Goal: Transaction & Acquisition: Purchase product/service

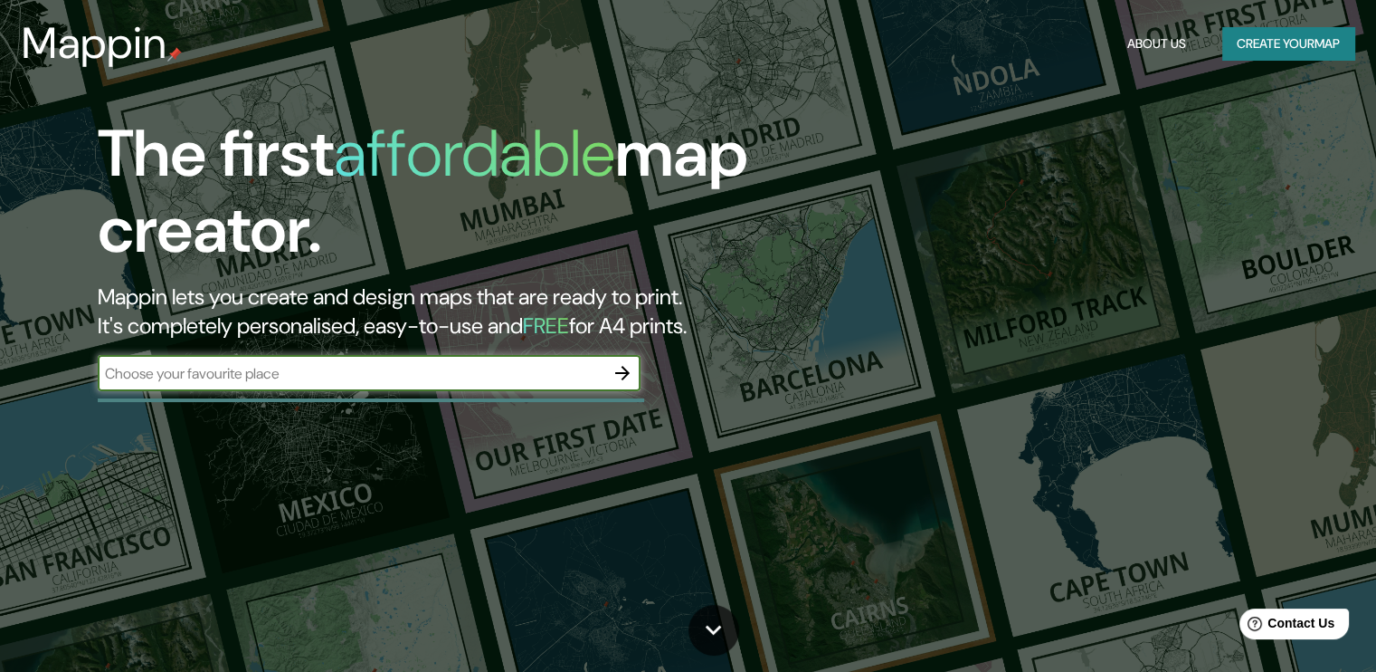
click at [454, 377] on input "text" at bounding box center [351, 373] width 507 height 21
type input "s"
type input "[GEOGRAPHIC_DATA]"
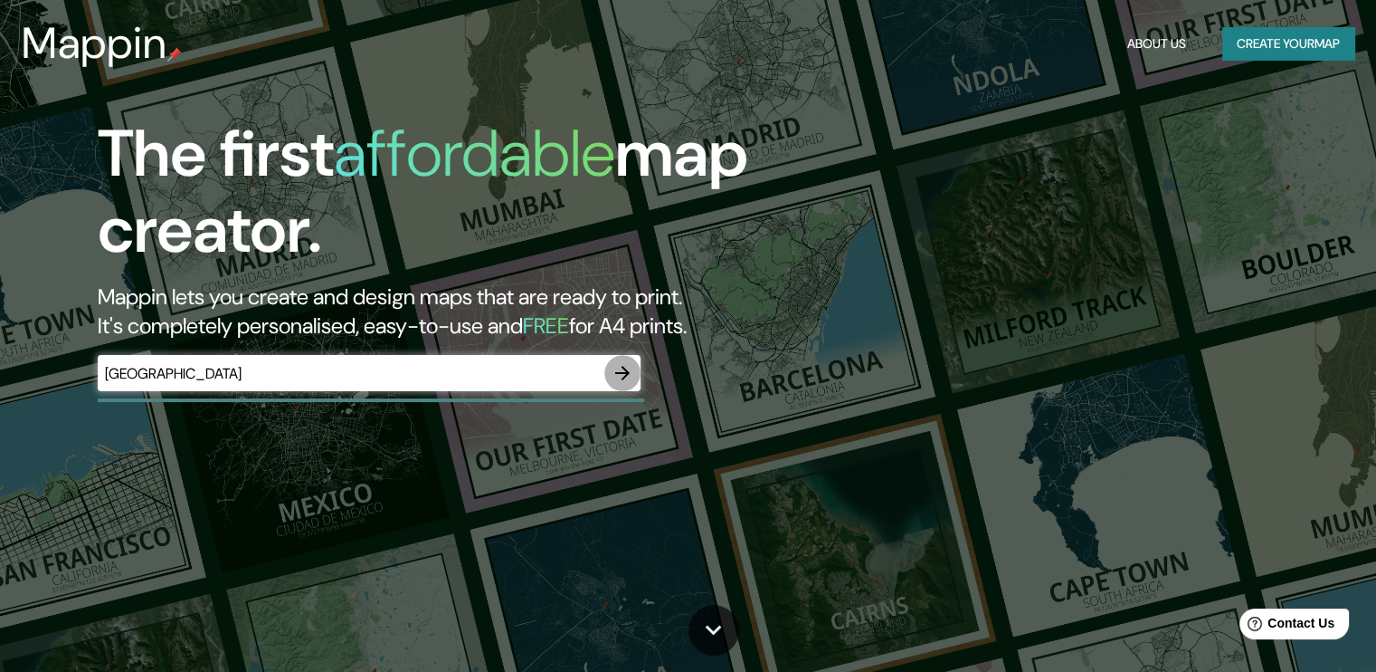
click at [627, 373] on icon "button" at bounding box center [622, 373] width 14 height 14
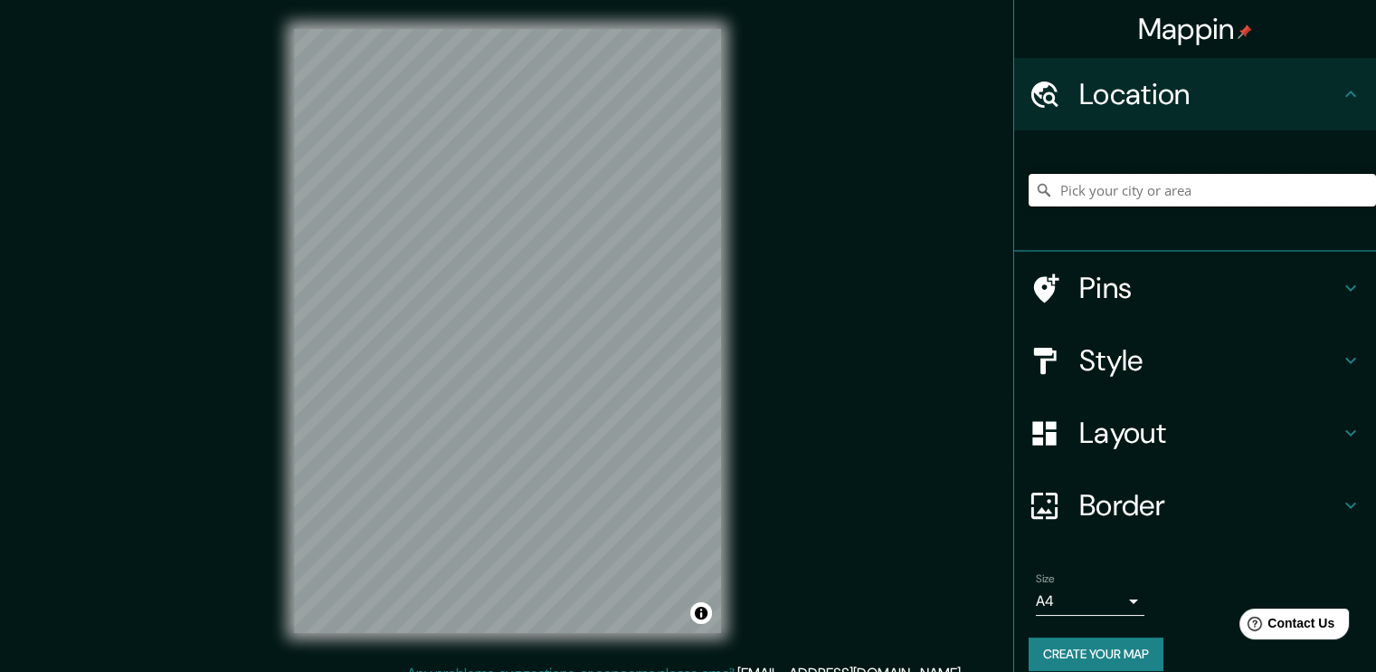
click at [1162, 194] on input "Pick your city or area" at bounding box center [1203, 190] width 348 height 33
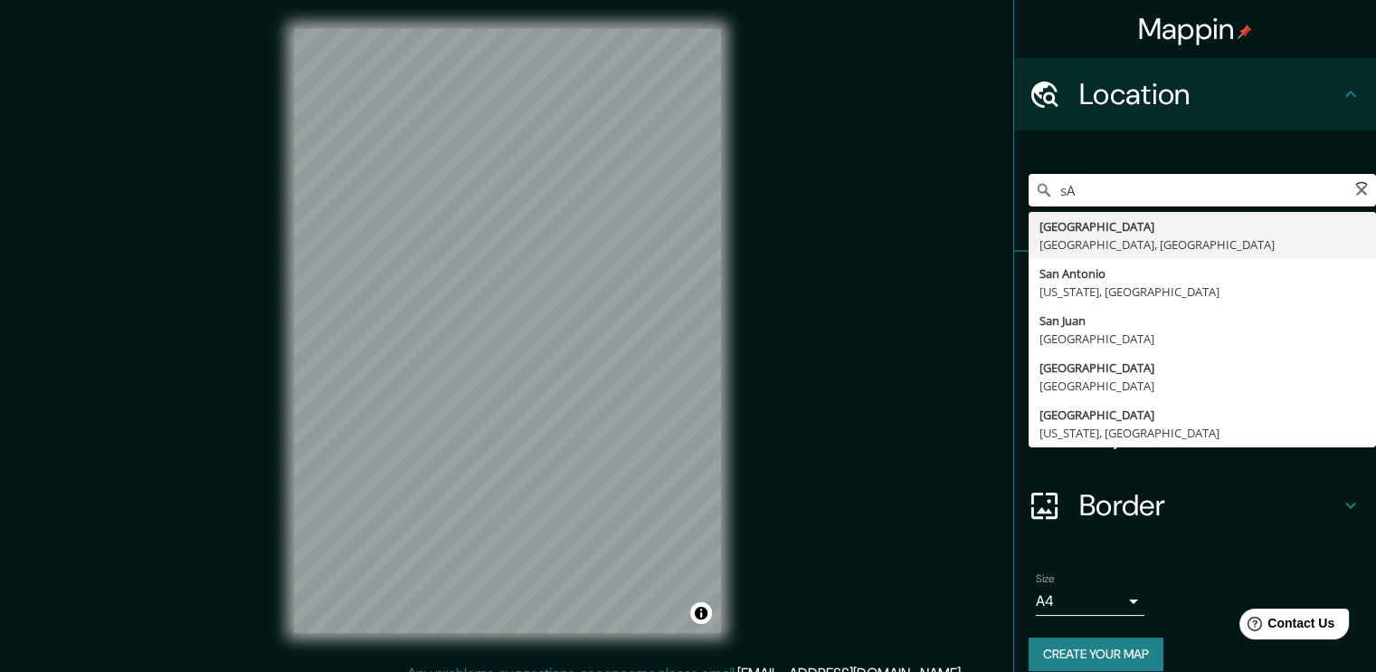
type input "s"
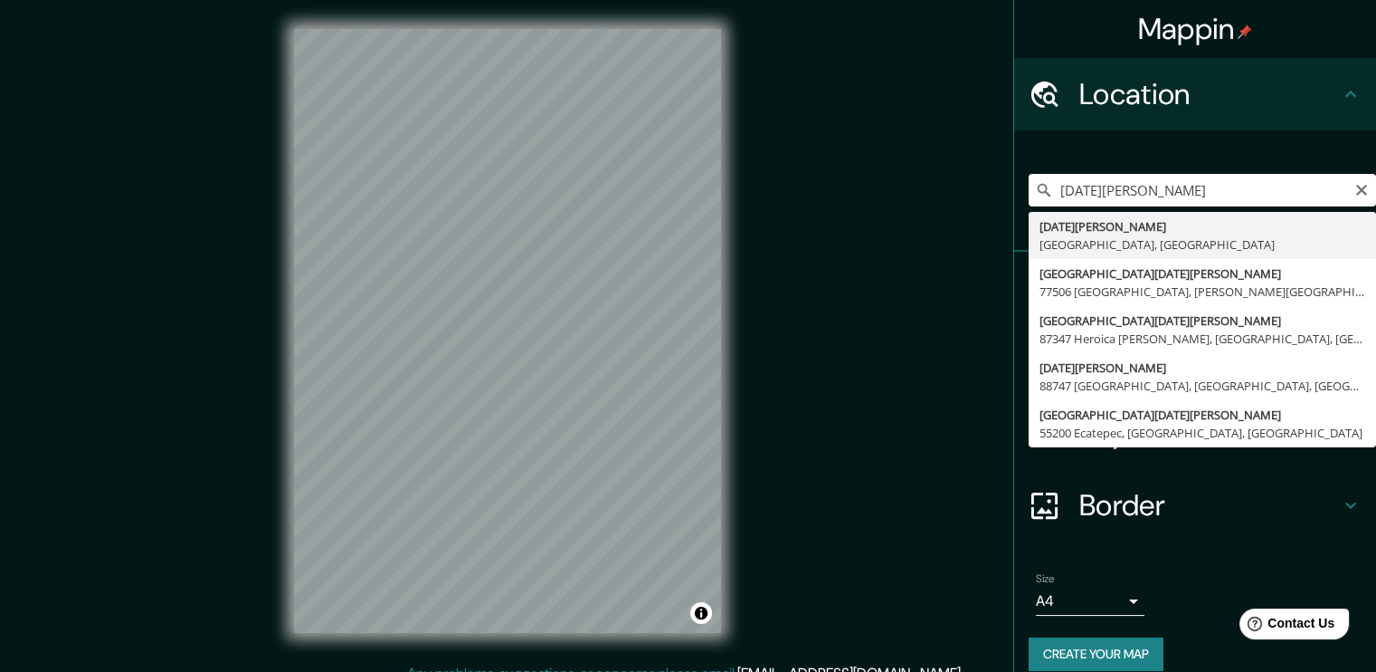
type input "[DATE][GEOGRAPHIC_DATA][PERSON_NAME], [GEOGRAPHIC_DATA], [GEOGRAPHIC_DATA]"
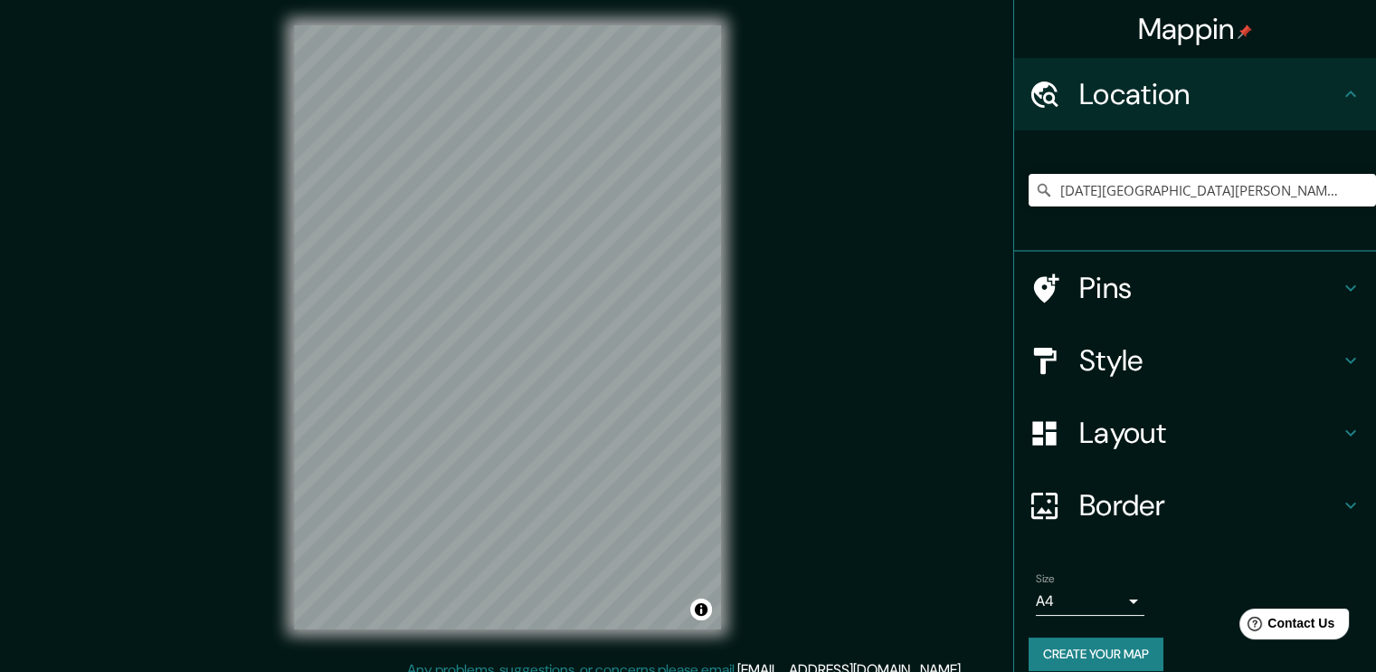
scroll to position [19, 0]
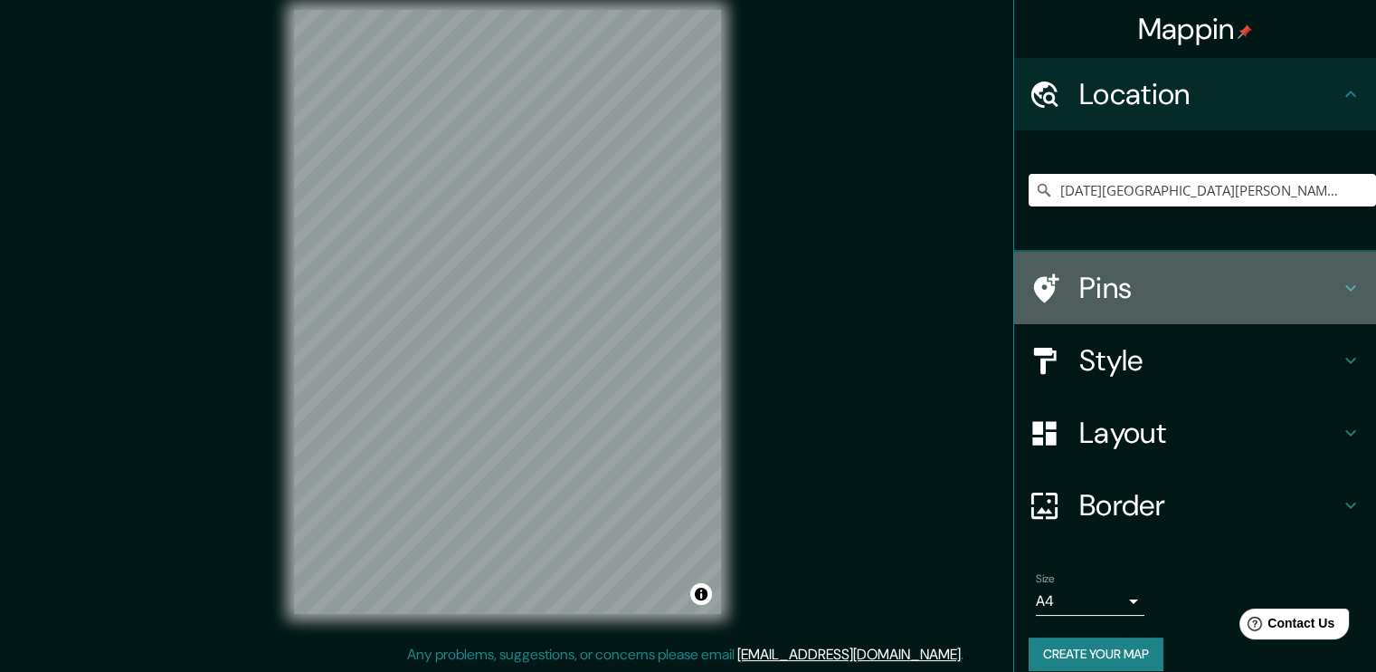
click at [1127, 297] on h4 "Pins" at bounding box center [1210, 288] width 261 height 36
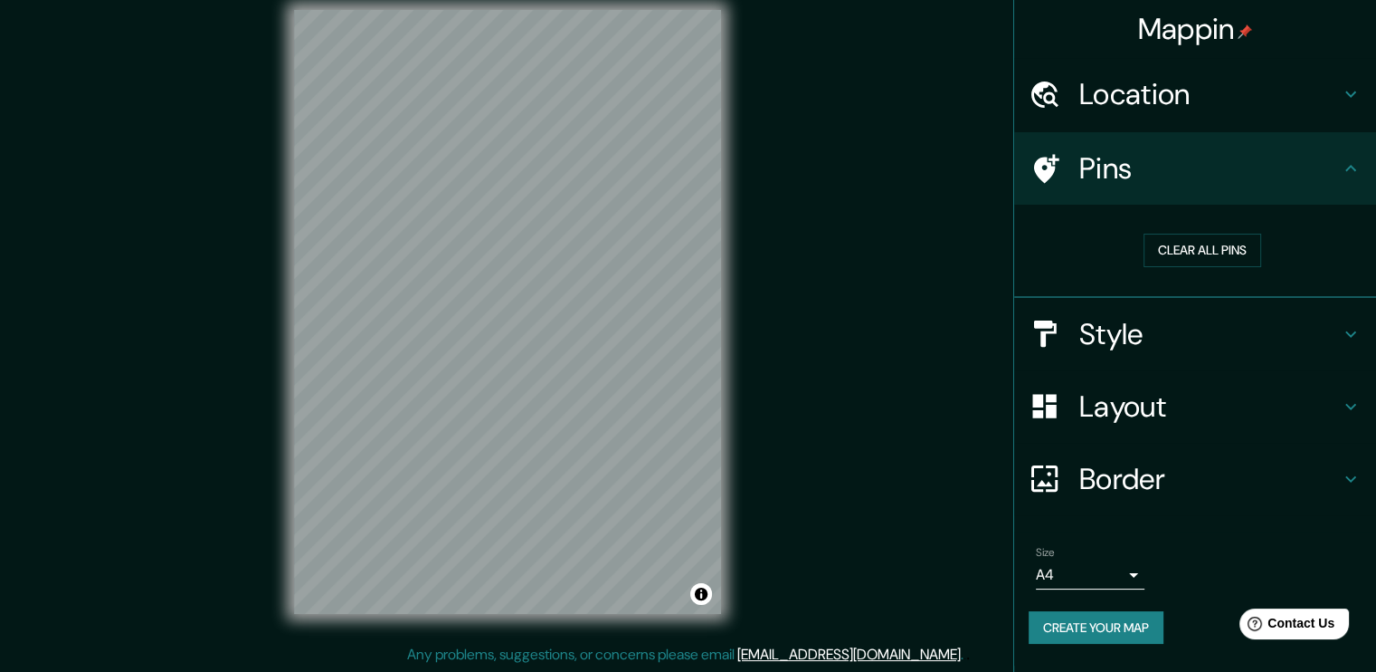
click at [1148, 178] on h4 "Pins" at bounding box center [1210, 168] width 261 height 36
click at [1160, 327] on h4 "Style" at bounding box center [1210, 334] width 261 height 36
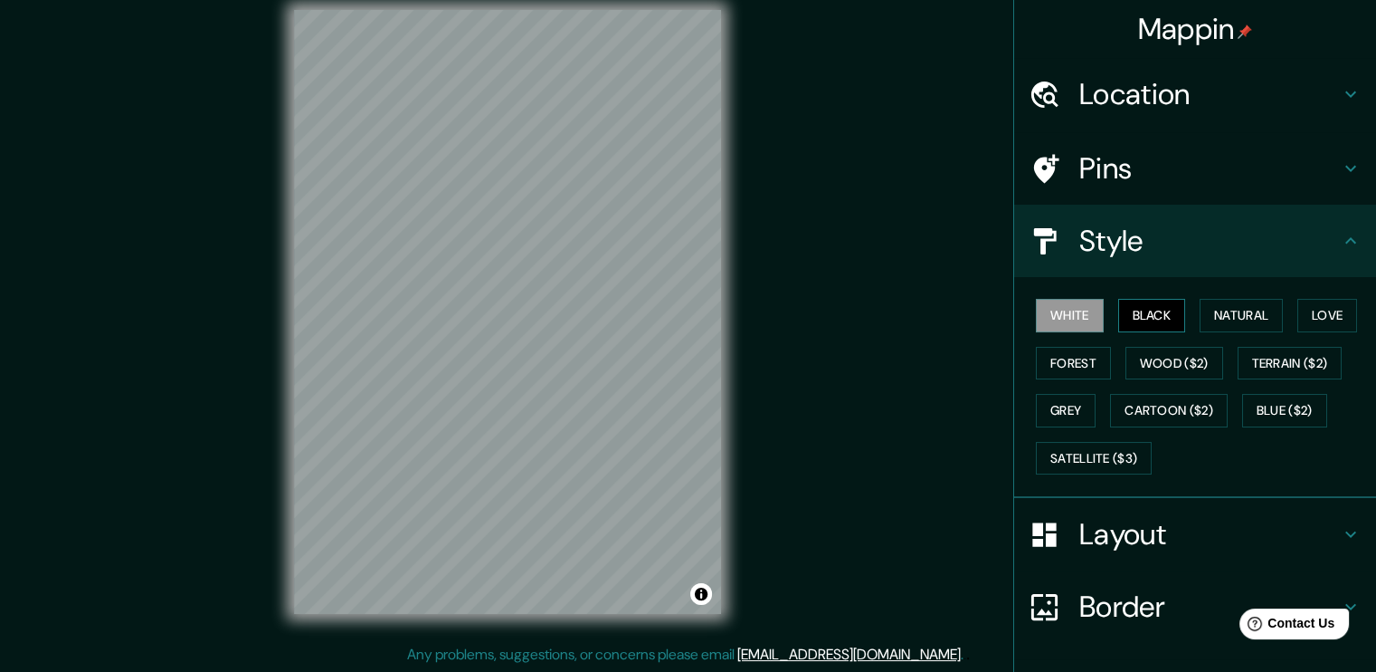
click at [1133, 316] on button "Black" at bounding box center [1153, 315] width 68 height 33
click at [1205, 316] on button "Natural" at bounding box center [1241, 315] width 83 height 33
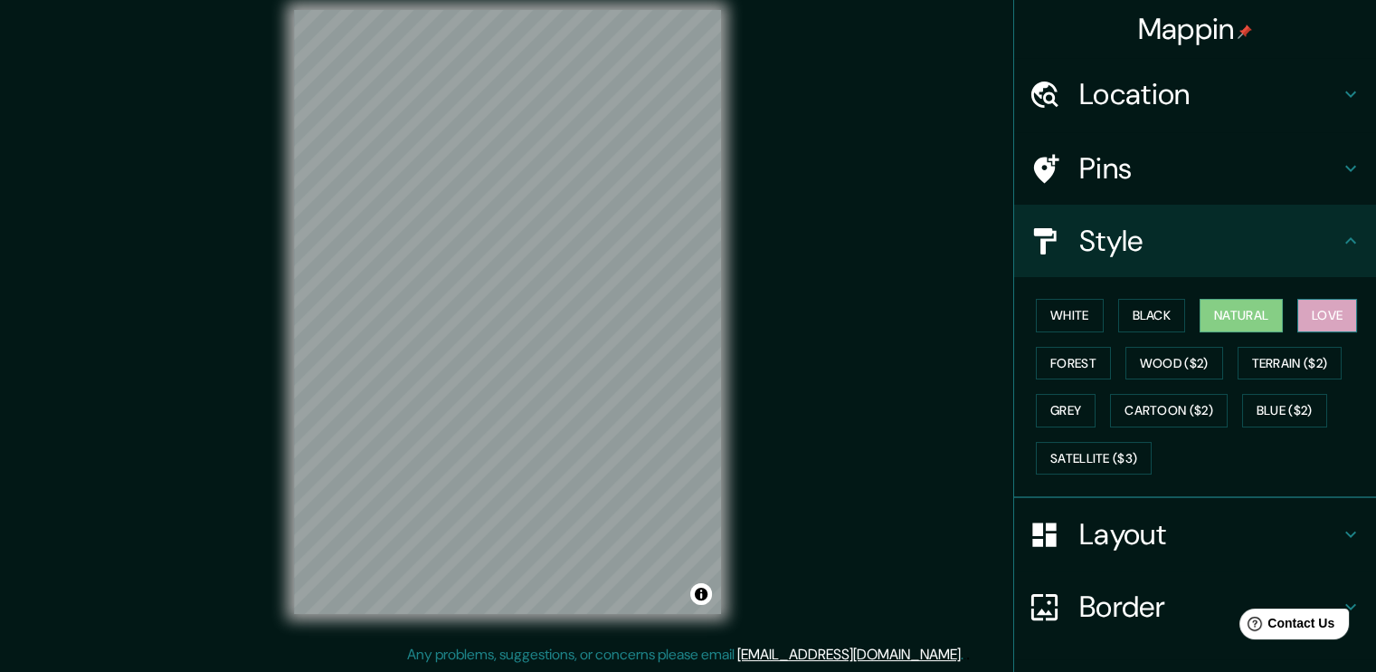
click at [1310, 322] on button "Love" at bounding box center [1328, 315] width 60 height 33
click at [1251, 322] on button "Natural" at bounding box center [1241, 315] width 83 height 33
click at [1093, 367] on button "Forest" at bounding box center [1073, 363] width 75 height 33
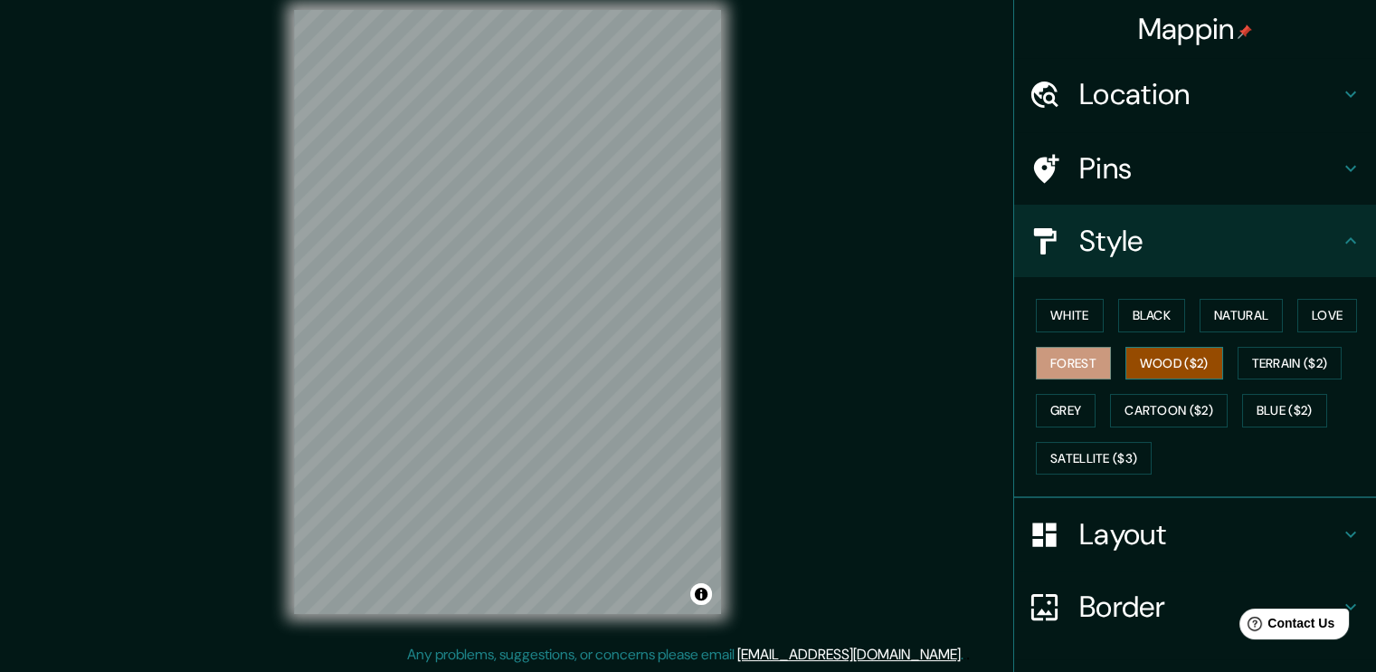
click at [1146, 363] on button "Wood ($2)" at bounding box center [1175, 363] width 98 height 33
click at [1280, 364] on button "Terrain ($2)" at bounding box center [1290, 363] width 105 height 33
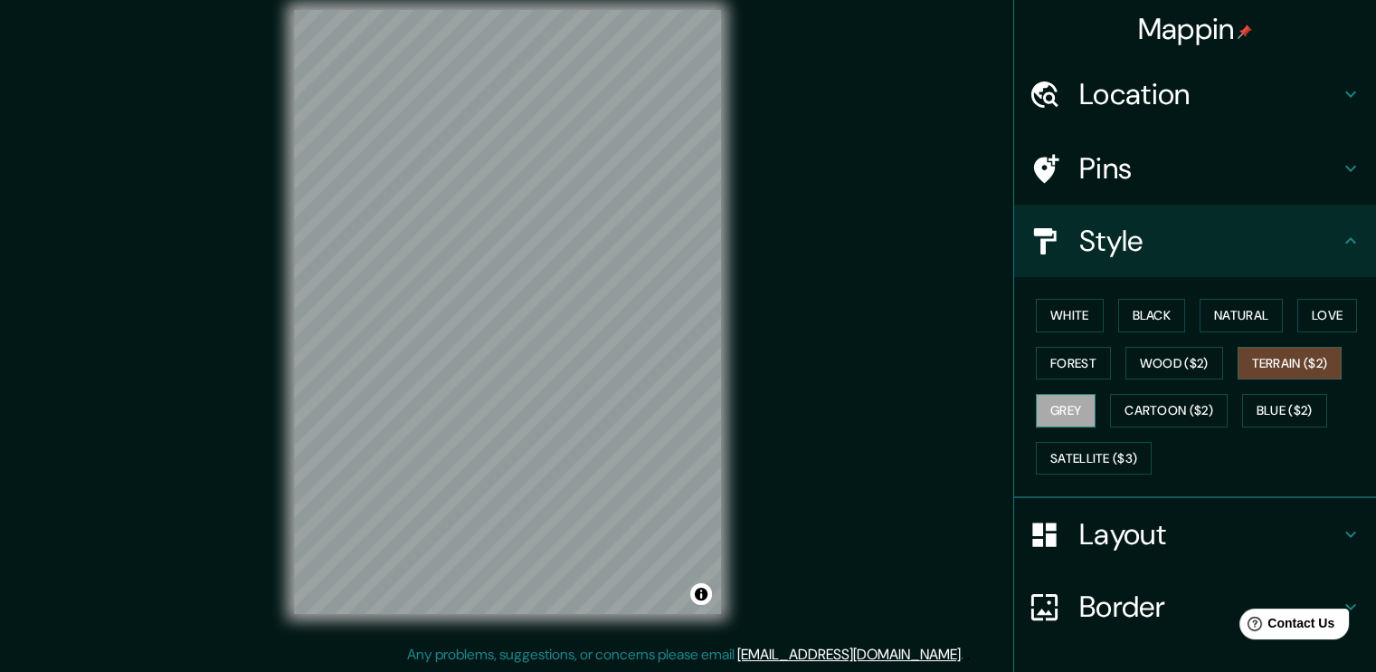
click at [1072, 406] on button "Grey" at bounding box center [1066, 410] width 60 height 33
click at [1202, 400] on button "Cartoon ($2)" at bounding box center [1169, 410] width 118 height 33
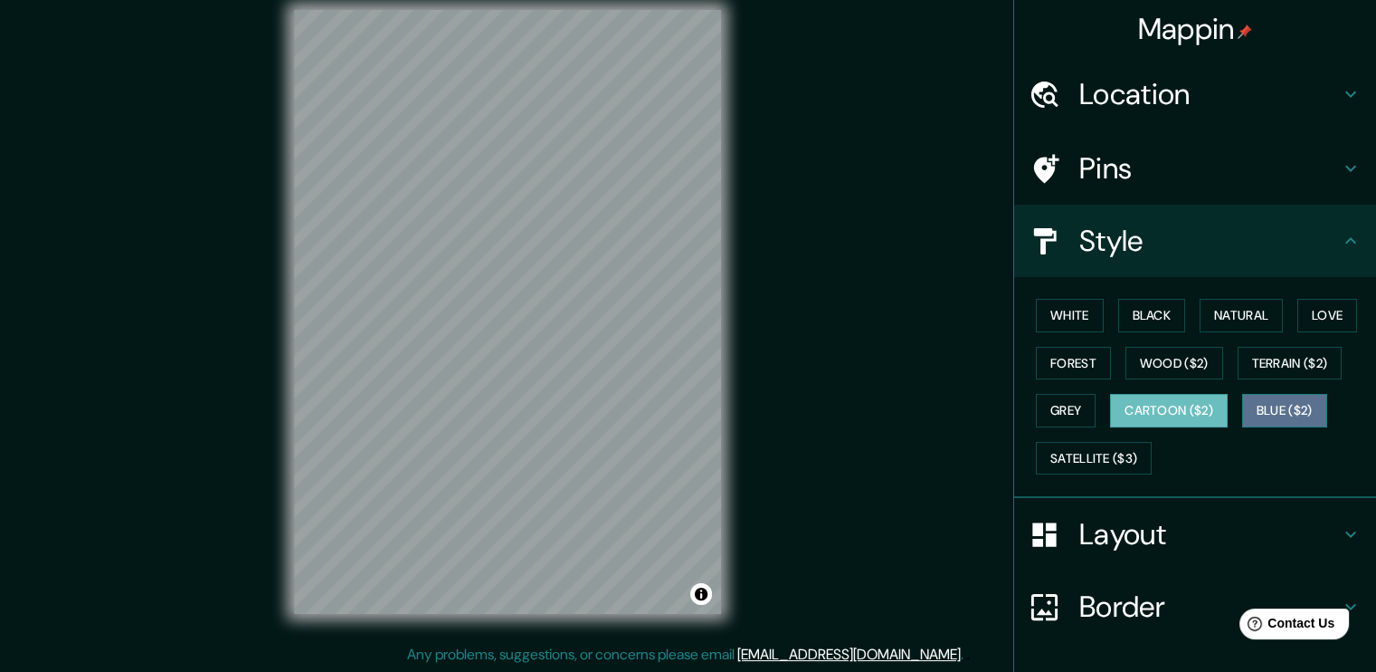
click at [1276, 397] on button "Blue ($2)" at bounding box center [1285, 410] width 85 height 33
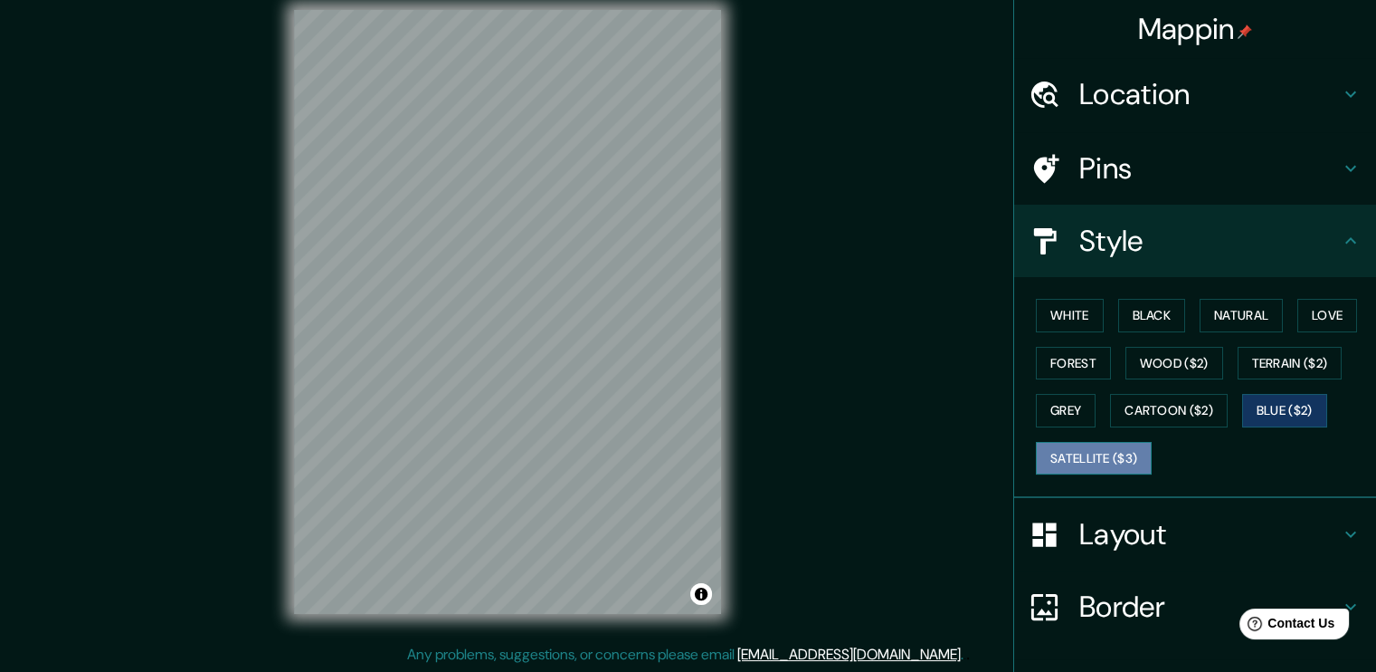
click at [1120, 460] on button "Satellite ($3)" at bounding box center [1094, 458] width 116 height 33
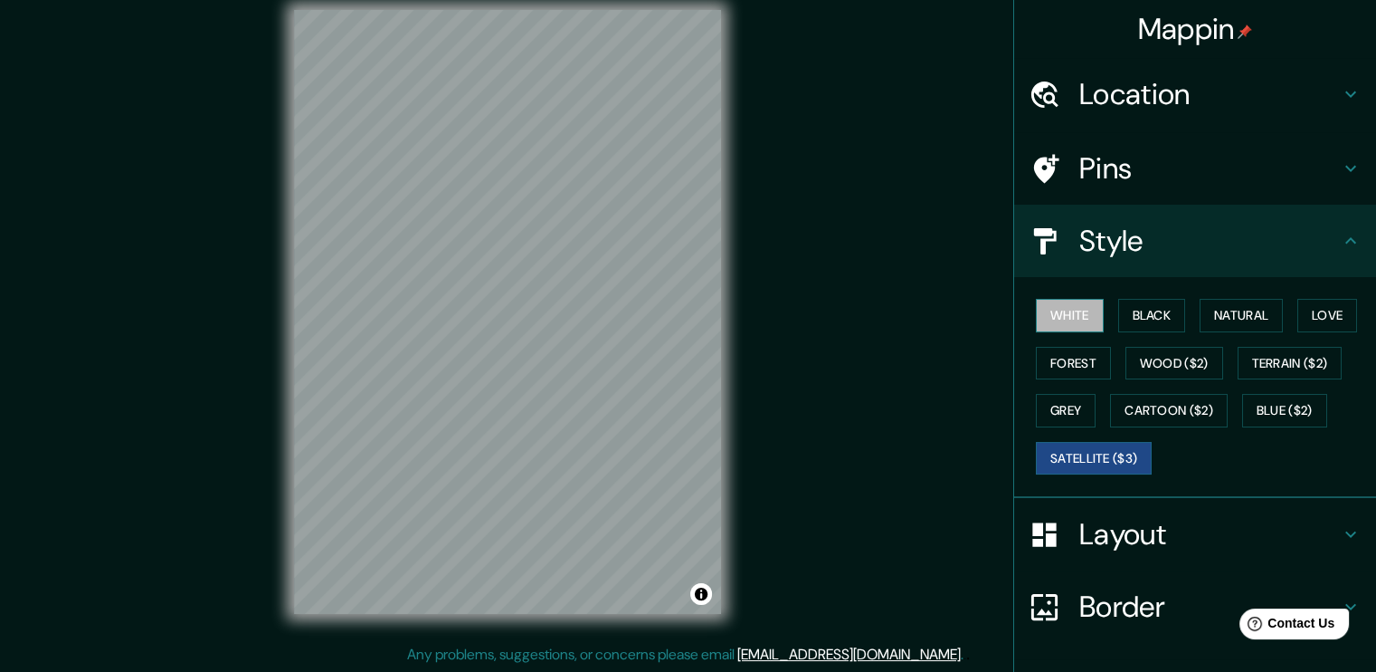
click at [1057, 299] on button "White" at bounding box center [1070, 315] width 68 height 33
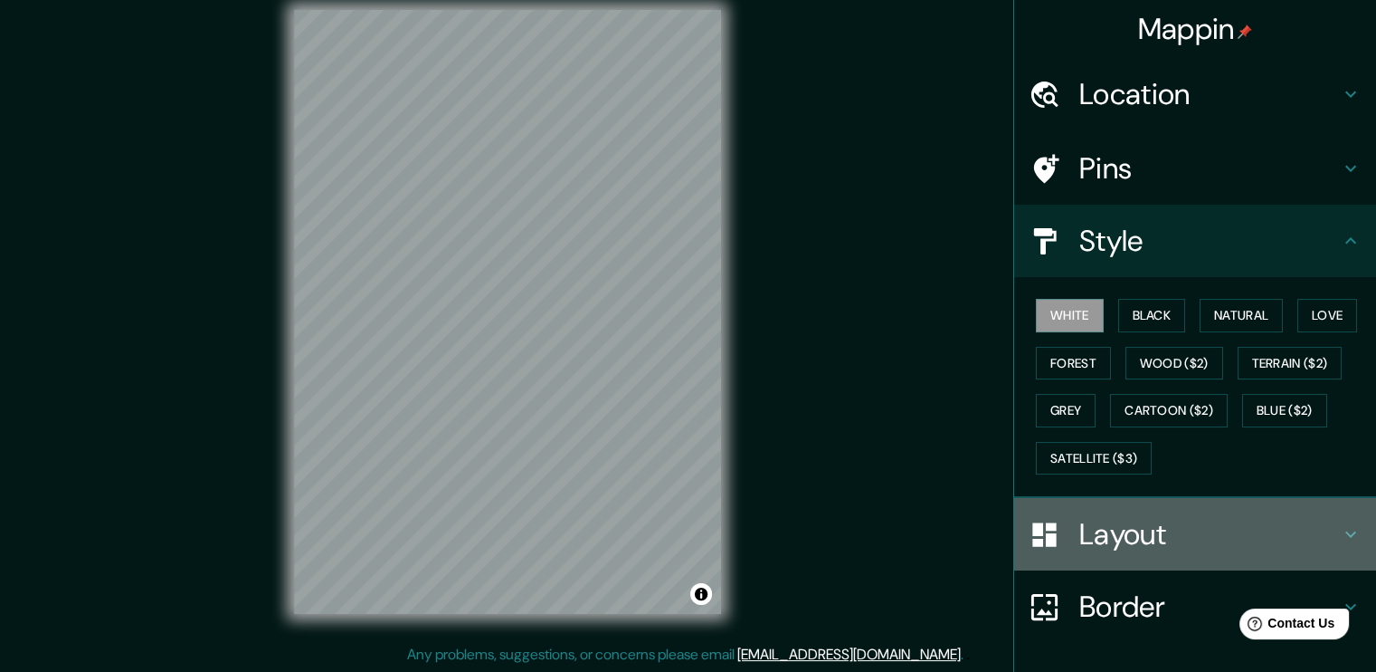
click at [1195, 538] on h4 "Layout" at bounding box center [1210, 534] width 261 height 36
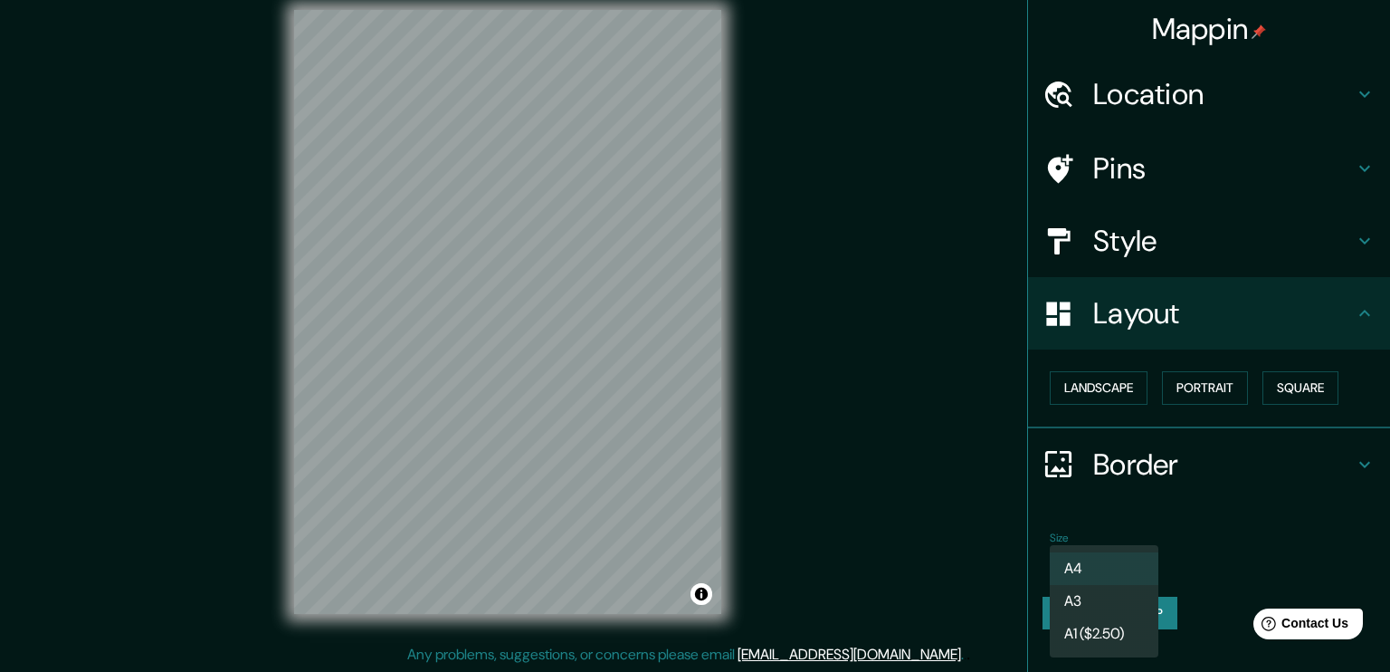
click at [1117, 558] on body "Mappin Location San Miguel de Allende, Guanajuato, México Pins Style Layout Lan…" at bounding box center [695, 317] width 1390 height 672
click at [1104, 571] on li "A4" at bounding box center [1104, 568] width 109 height 33
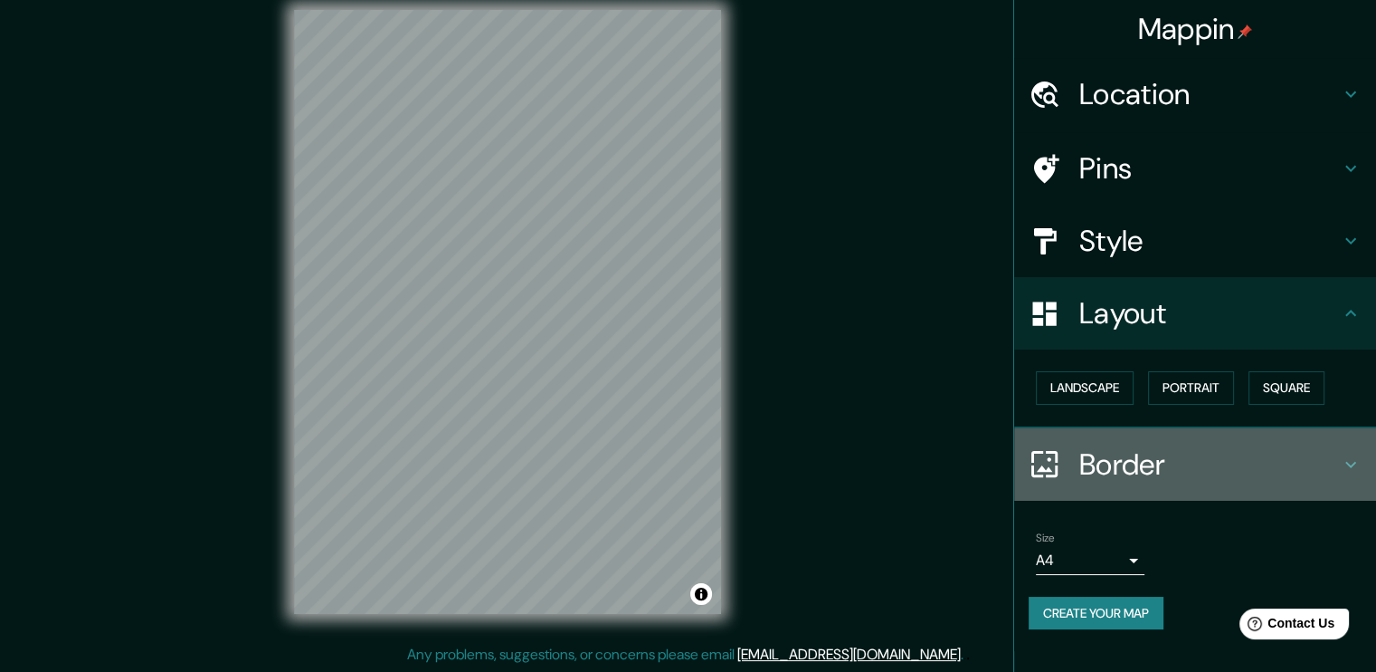
click at [1238, 479] on h4 "Border" at bounding box center [1210, 464] width 261 height 36
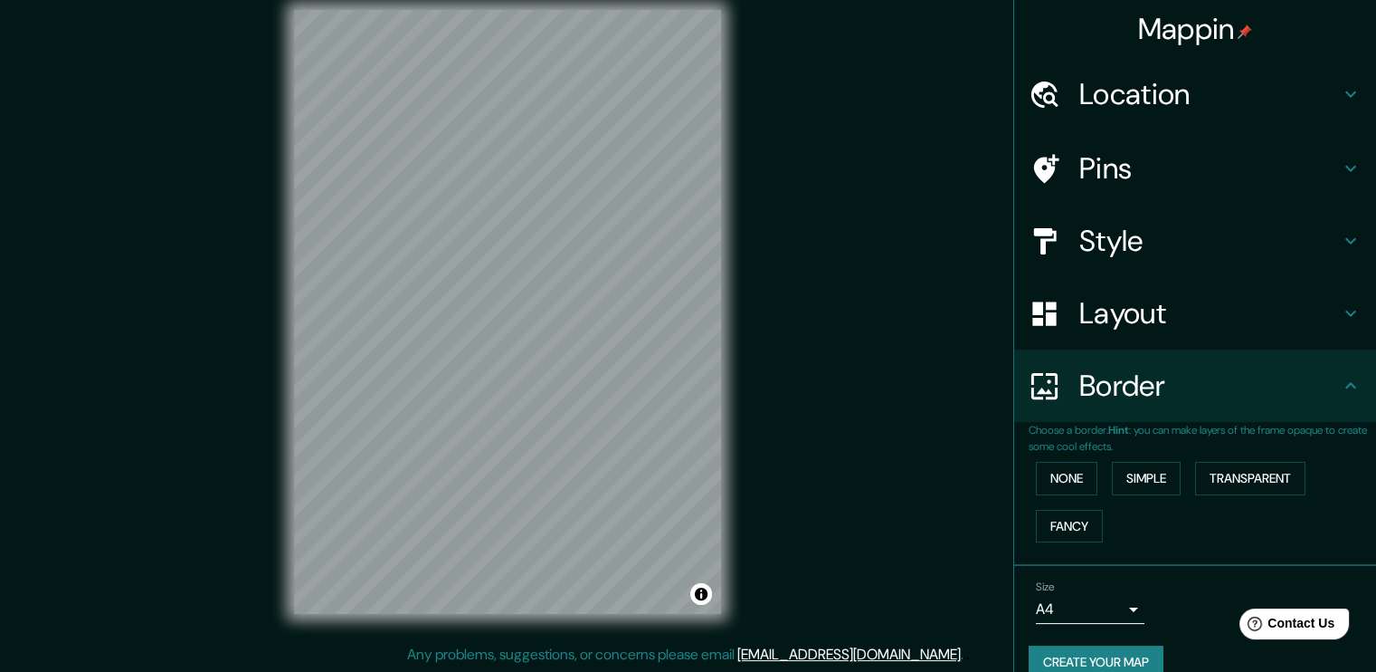
click at [1187, 382] on h4 "Border" at bounding box center [1210, 385] width 261 height 36
click at [1151, 303] on h4 "Layout" at bounding box center [1210, 313] width 261 height 36
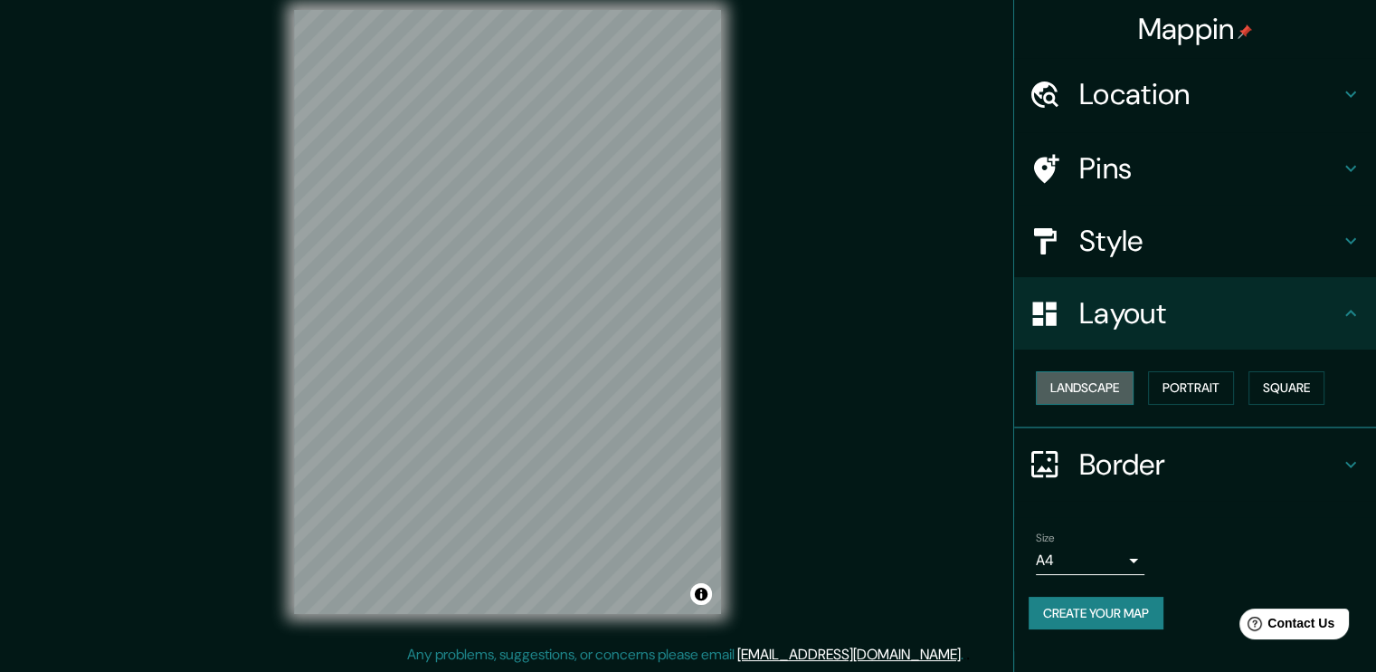
click at [1091, 403] on button "Landscape" at bounding box center [1085, 387] width 98 height 33
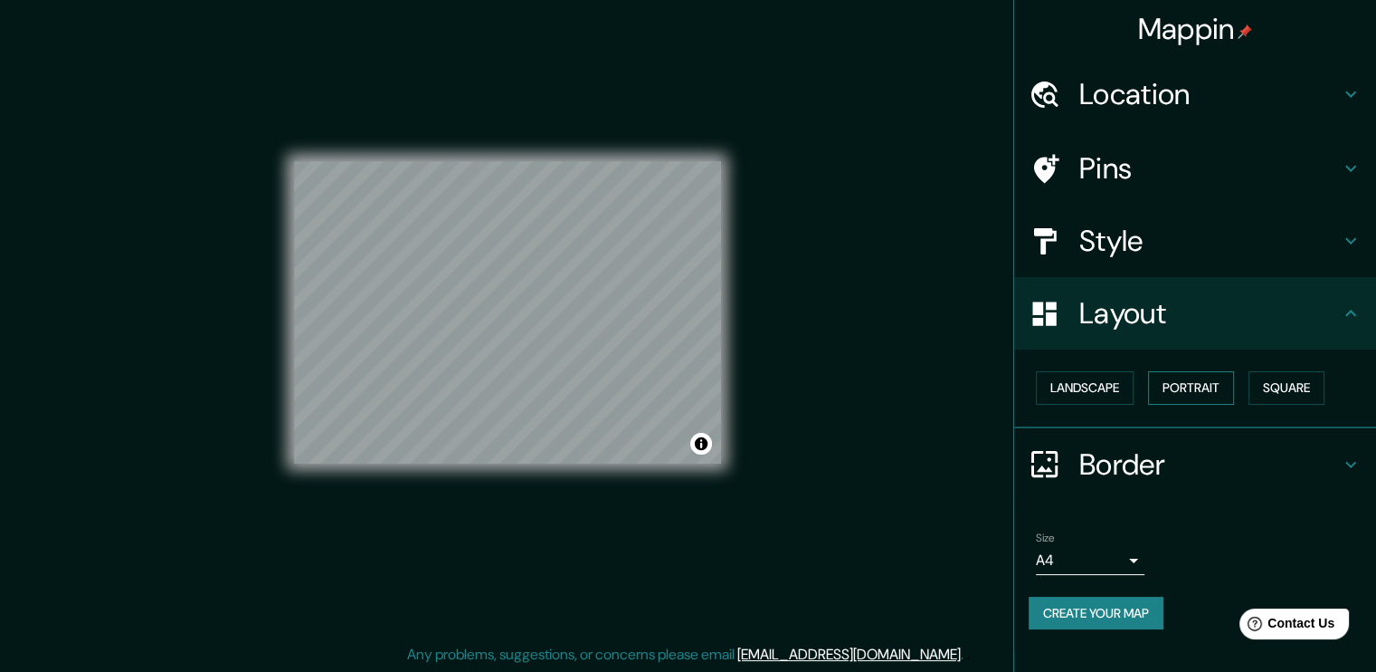
click at [1169, 384] on button "Portrait" at bounding box center [1191, 387] width 86 height 33
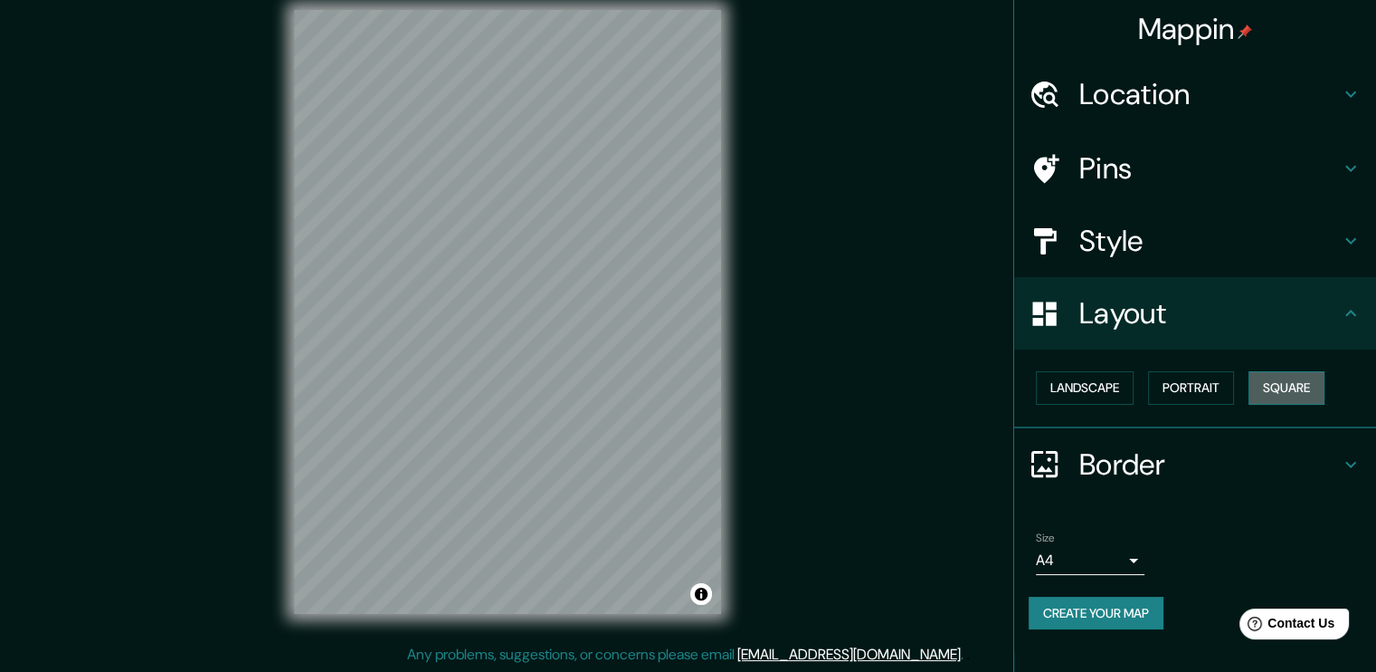
click at [1275, 392] on button "Square" at bounding box center [1287, 387] width 76 height 33
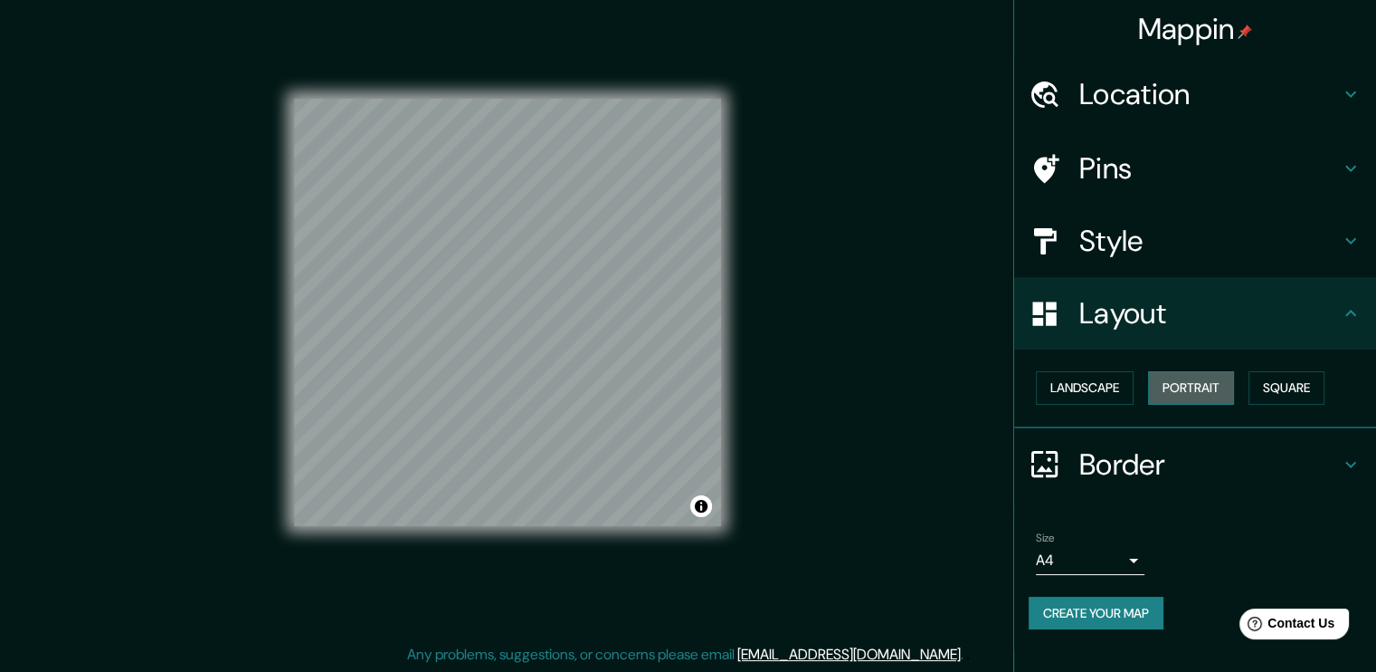
click at [1223, 392] on button "Portrait" at bounding box center [1191, 387] width 86 height 33
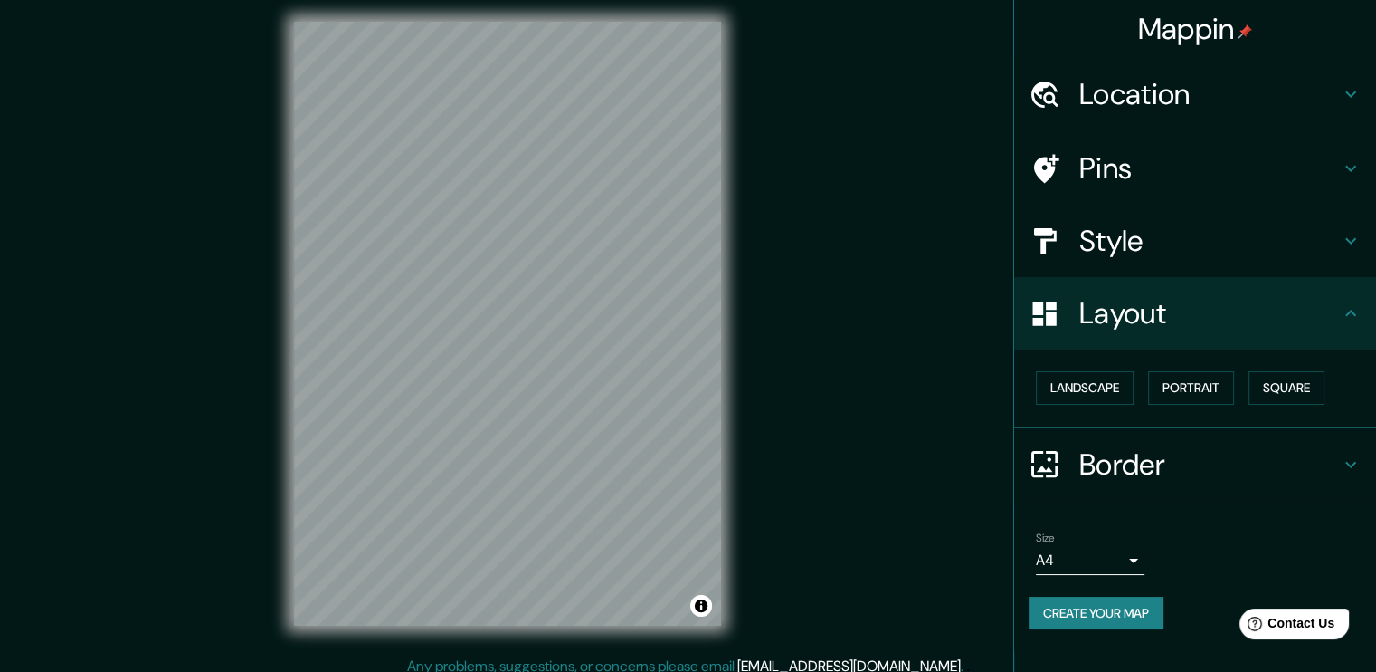
scroll to position [0, 0]
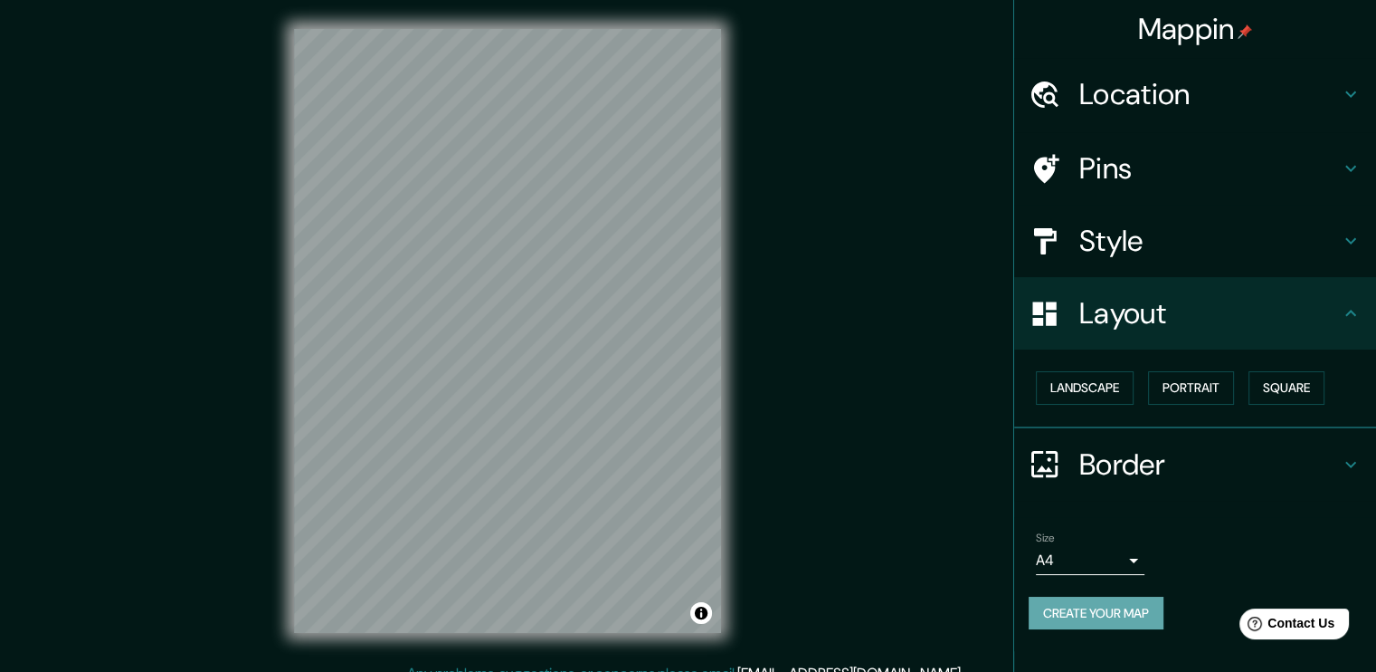
click at [1131, 613] on button "Create your map" at bounding box center [1096, 612] width 135 height 33
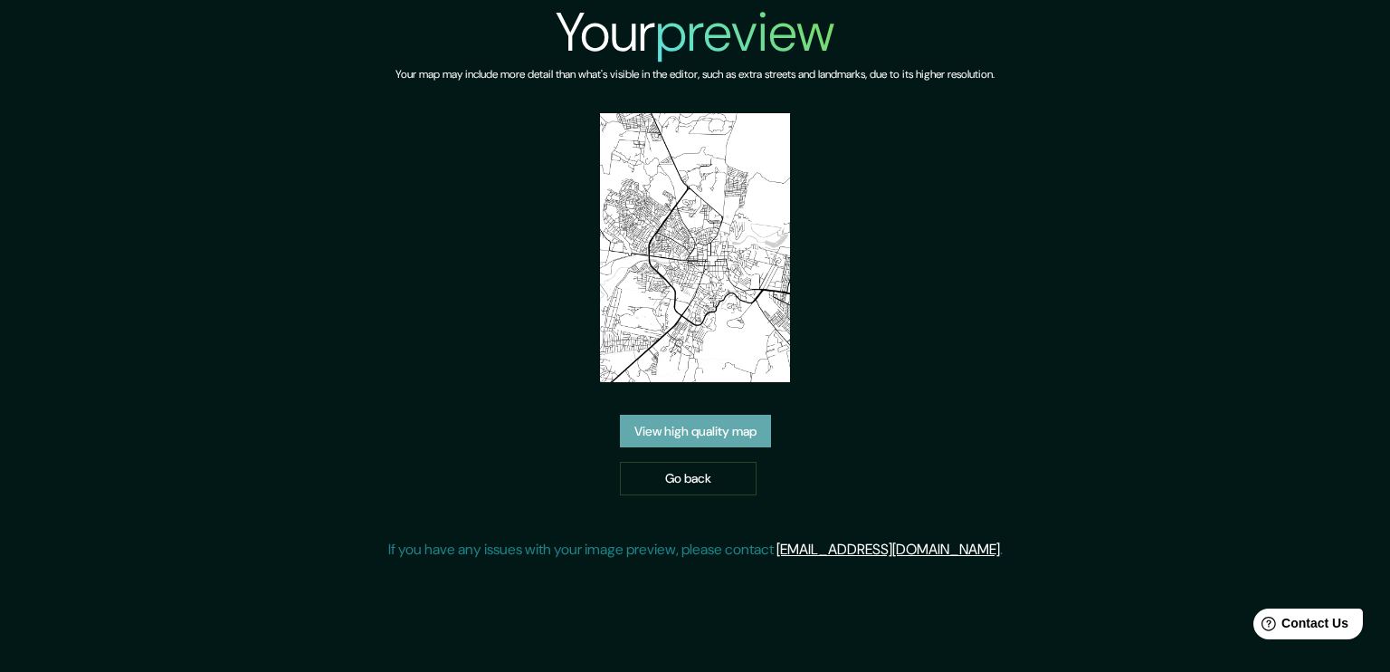
click at [748, 424] on link "View high quality map" at bounding box center [695, 430] width 151 height 33
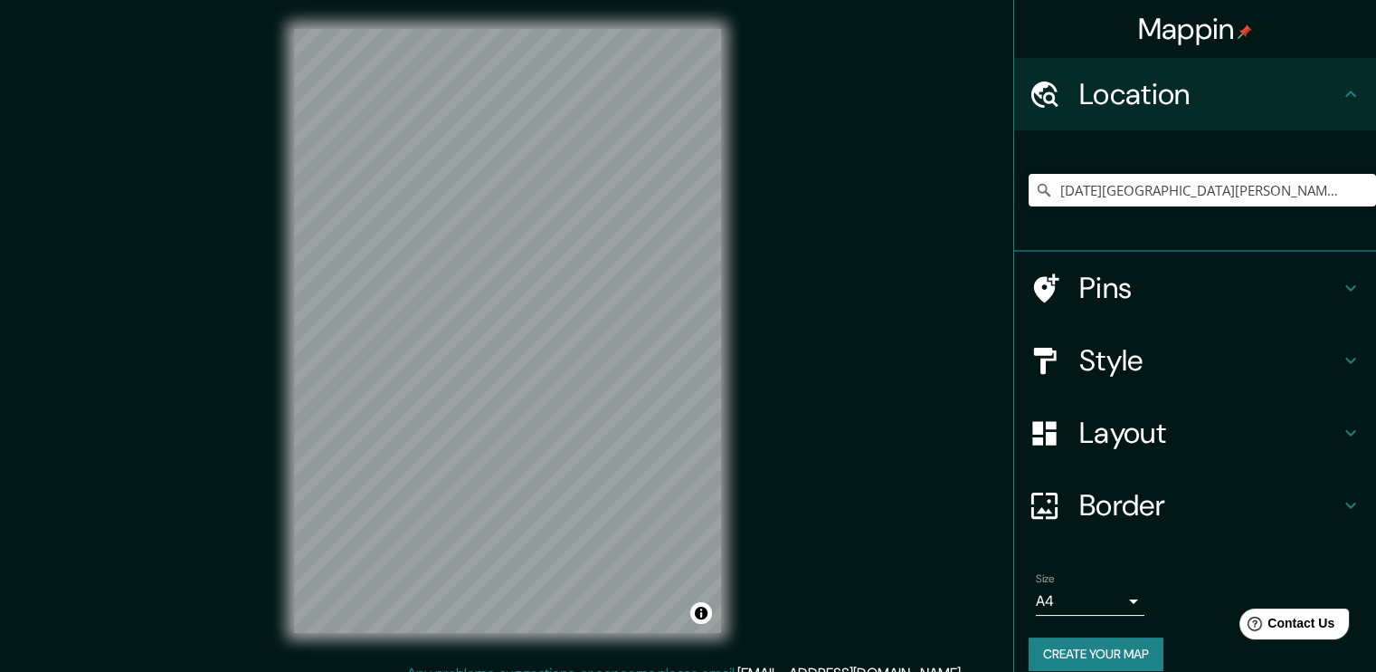
click at [1139, 345] on h4 "Style" at bounding box center [1210, 360] width 261 height 36
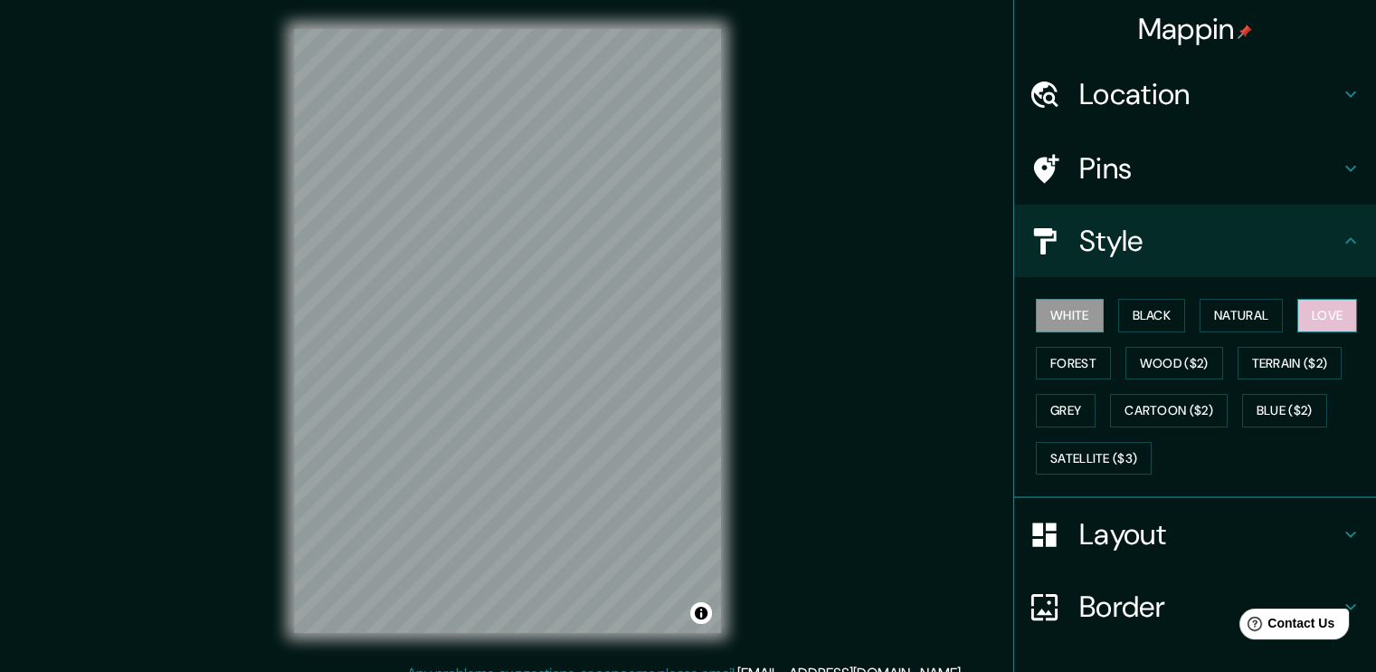
click at [1310, 323] on button "Love" at bounding box center [1328, 315] width 60 height 33
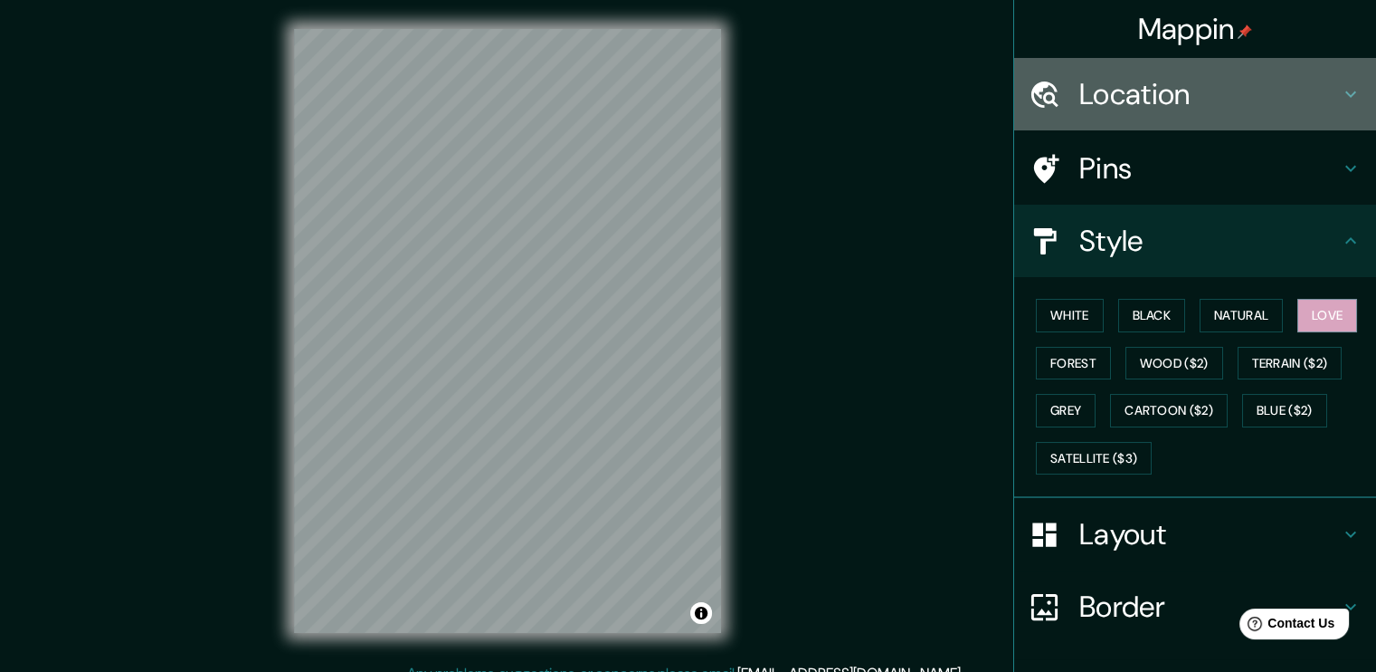
click at [1137, 104] on h4 "Location" at bounding box center [1210, 94] width 261 height 36
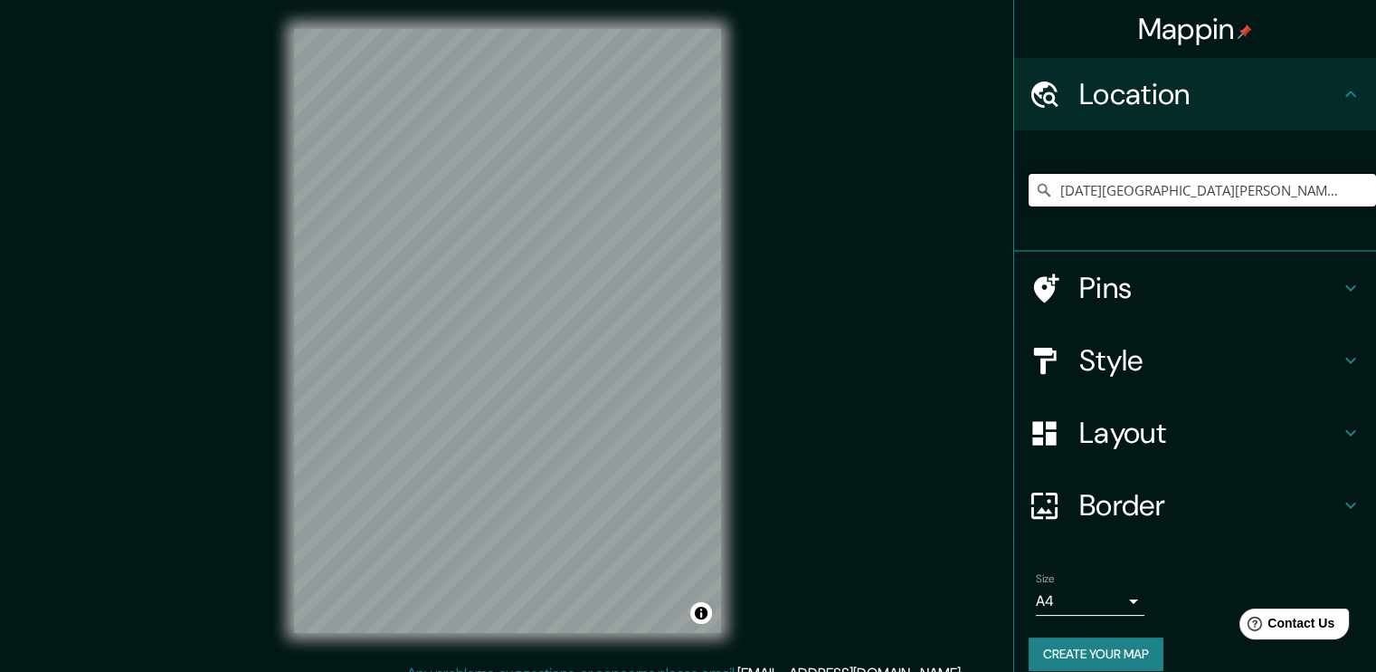
click at [1131, 175] on input "[DATE][GEOGRAPHIC_DATA][PERSON_NAME], [GEOGRAPHIC_DATA], [GEOGRAPHIC_DATA]" at bounding box center [1203, 190] width 348 height 33
click at [1304, 186] on input "[DATE][GEOGRAPHIC_DATA][PERSON_NAME], [GEOGRAPHIC_DATA], [GEOGRAPHIC_DATA]" at bounding box center [1203, 190] width 348 height 33
click at [1258, 187] on input "[DATE][GEOGRAPHIC_DATA][PERSON_NAME], [GEOGRAPHIC_DATA], [GEOGRAPHIC_DATA]" at bounding box center [1203, 190] width 348 height 33
click at [1258, 189] on input "[DATE][GEOGRAPHIC_DATA][PERSON_NAME], [GEOGRAPHIC_DATA], [GEOGRAPHIC_DATA]" at bounding box center [1203, 190] width 348 height 33
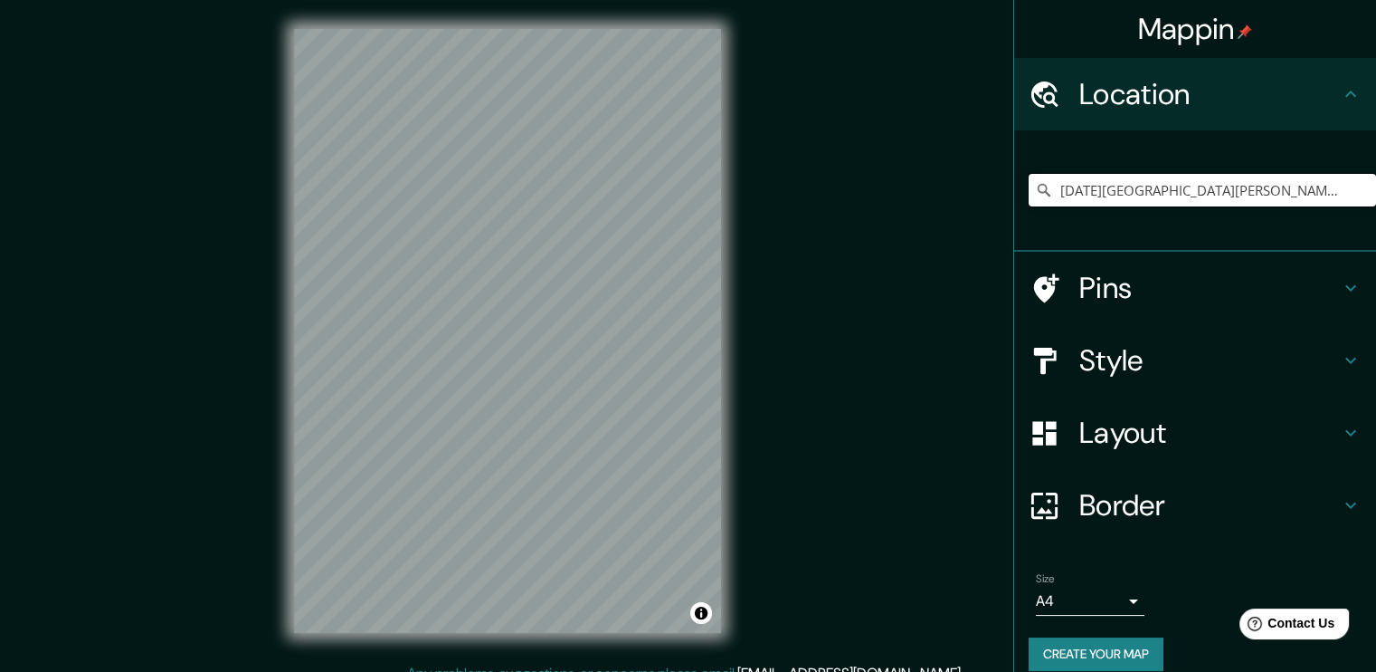
click at [1318, 186] on input "[DATE][GEOGRAPHIC_DATA][PERSON_NAME], [GEOGRAPHIC_DATA], [GEOGRAPHIC_DATA]" at bounding box center [1203, 190] width 348 height 33
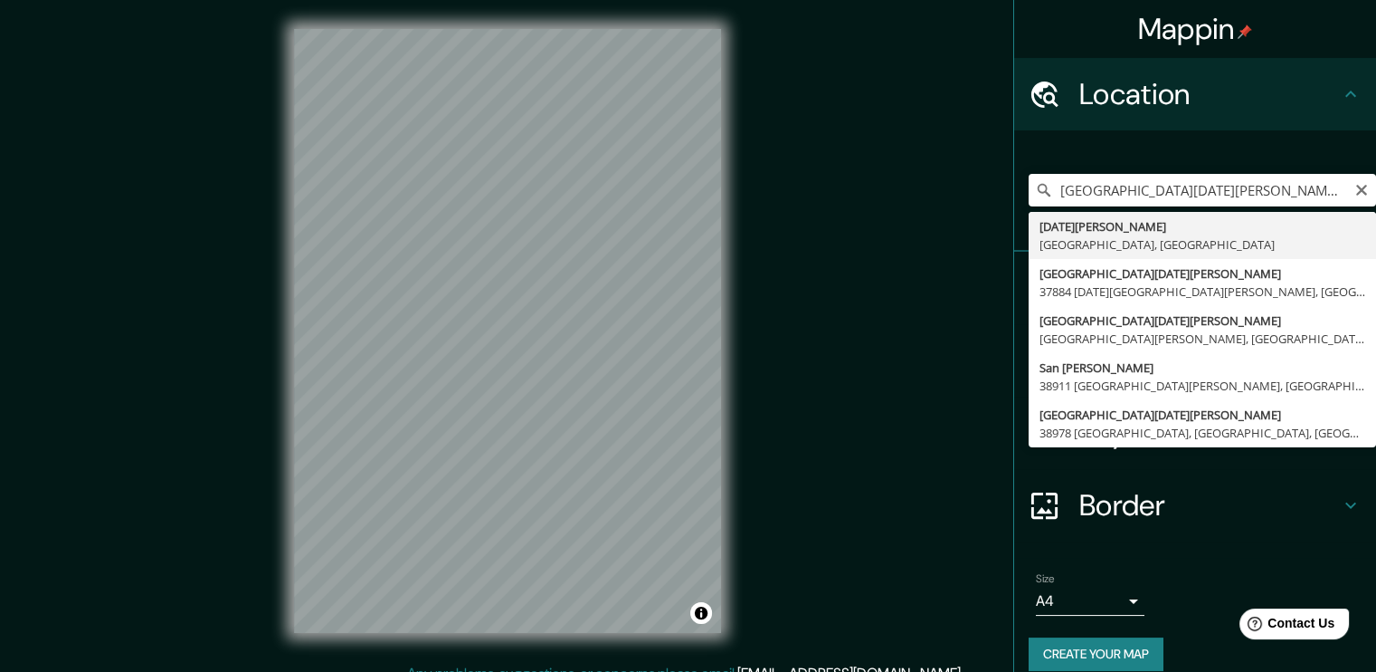
type input "[DATE][GEOGRAPHIC_DATA][PERSON_NAME], [GEOGRAPHIC_DATA], [GEOGRAPHIC_DATA]"
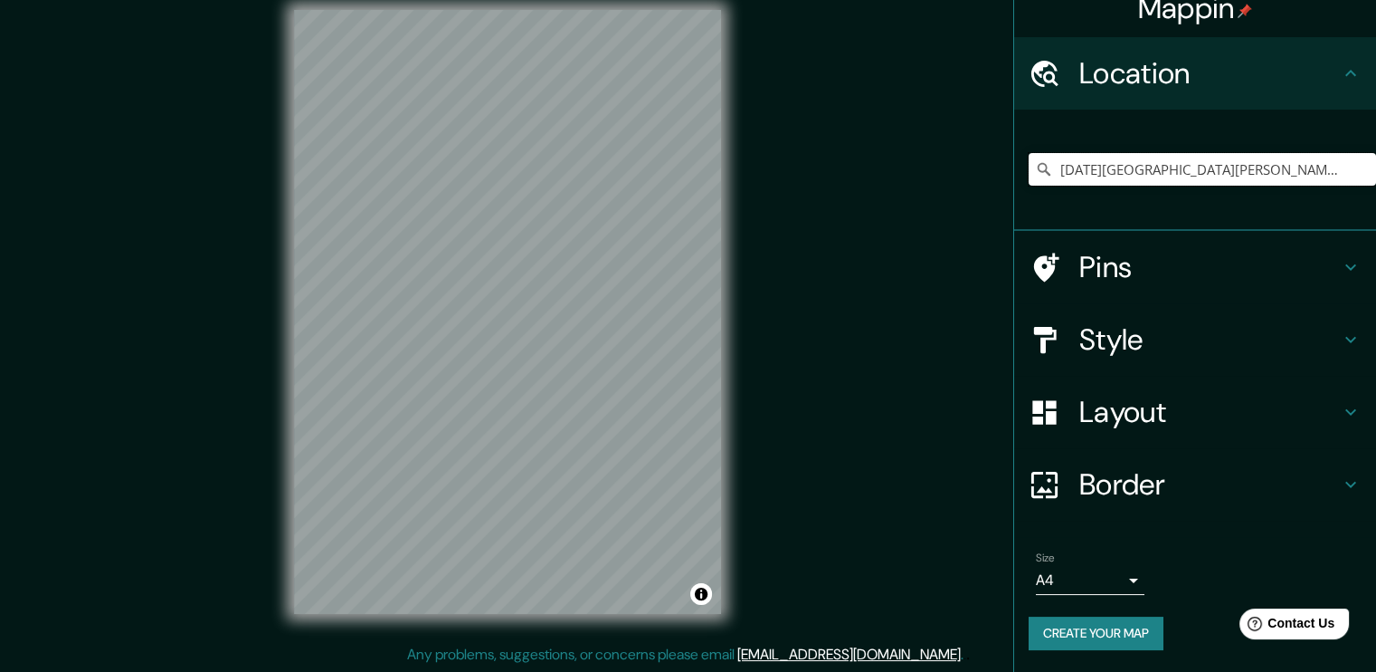
scroll to position [20, 0]
click at [1115, 338] on h4 "Style" at bounding box center [1210, 340] width 261 height 36
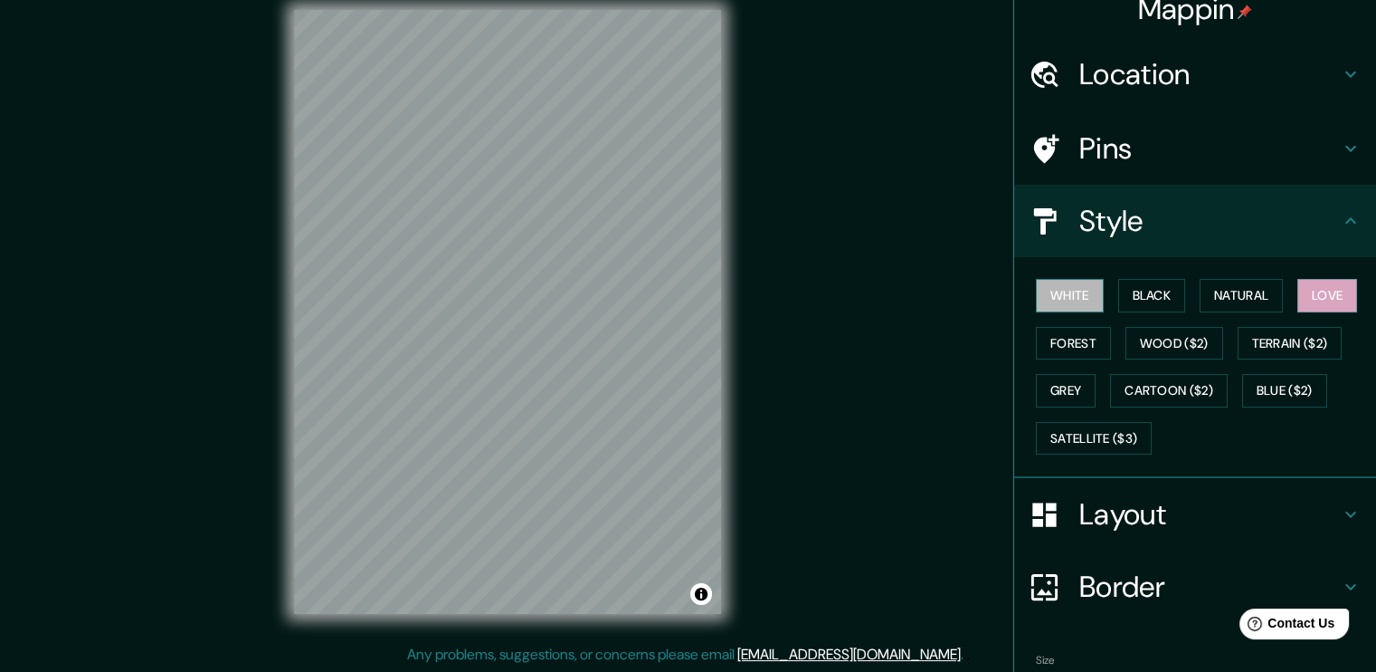
click at [1049, 291] on button "White" at bounding box center [1070, 295] width 68 height 33
click at [1129, 291] on button "Black" at bounding box center [1153, 295] width 68 height 33
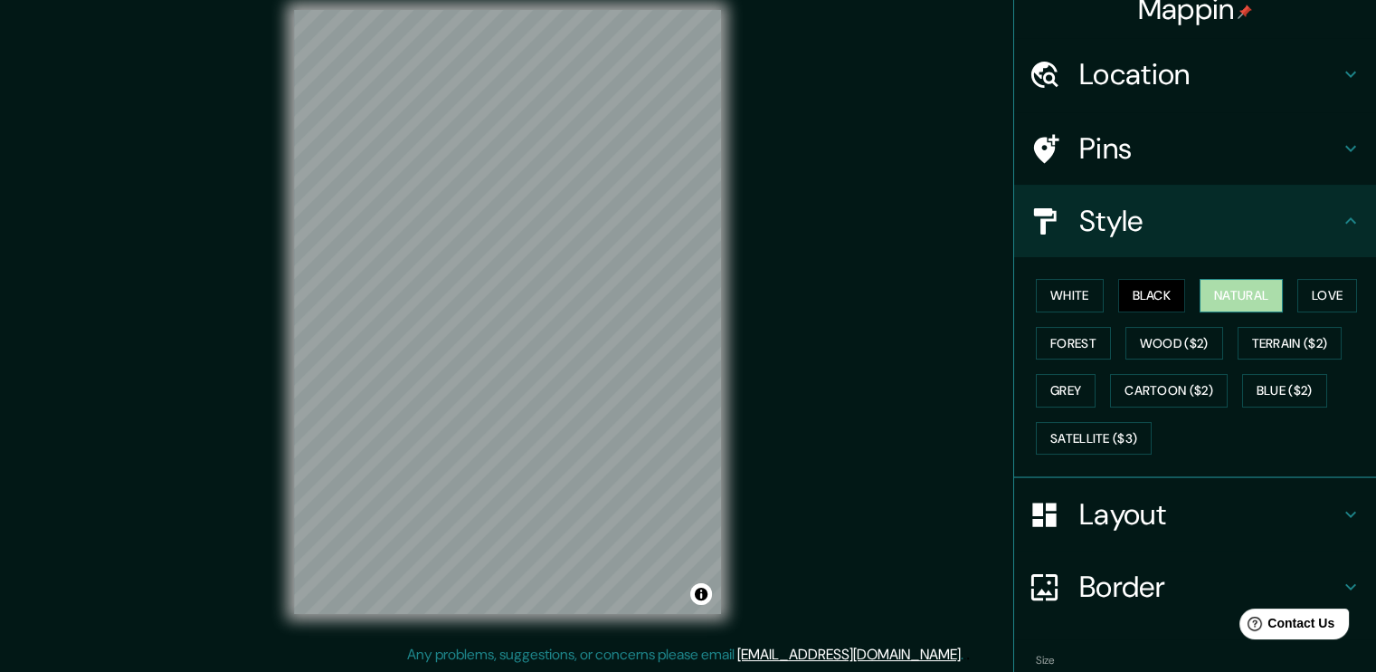
click at [1254, 291] on button "Natural" at bounding box center [1241, 295] width 83 height 33
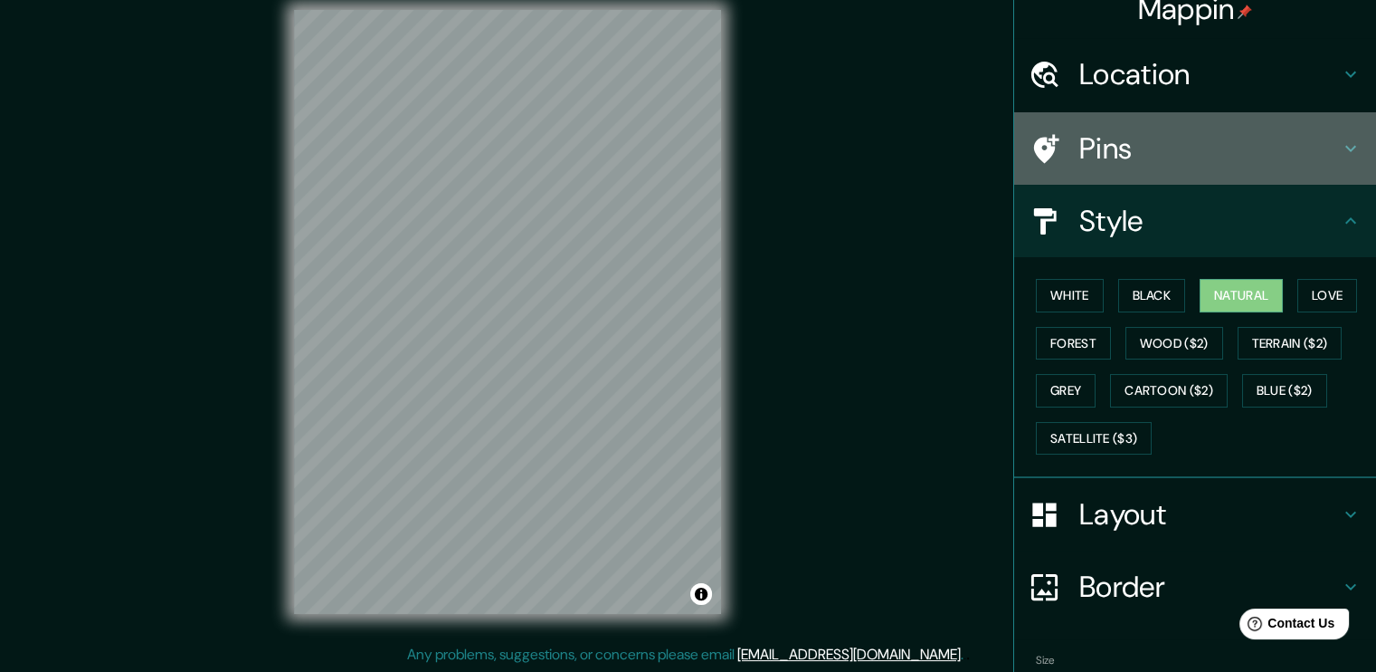
click at [1097, 153] on h4 "Pins" at bounding box center [1210, 148] width 261 height 36
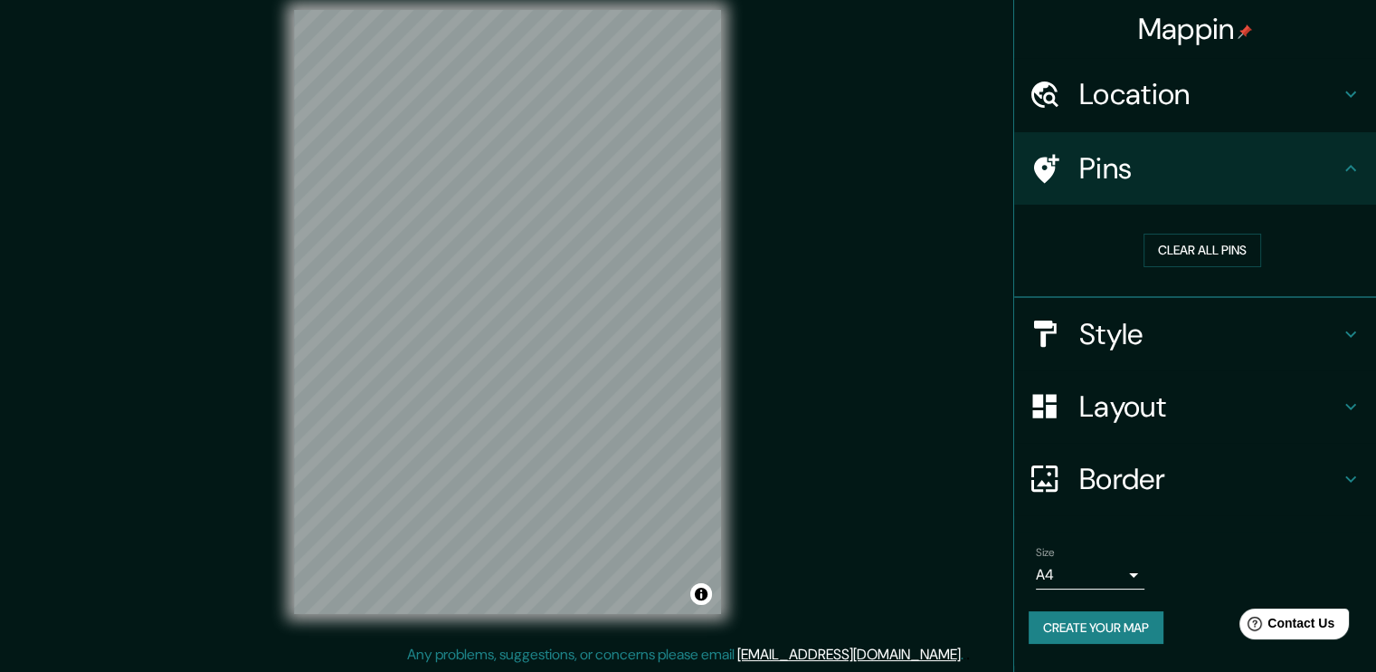
scroll to position [0, 0]
click at [1166, 243] on button "Clear all pins" at bounding box center [1203, 249] width 118 height 33
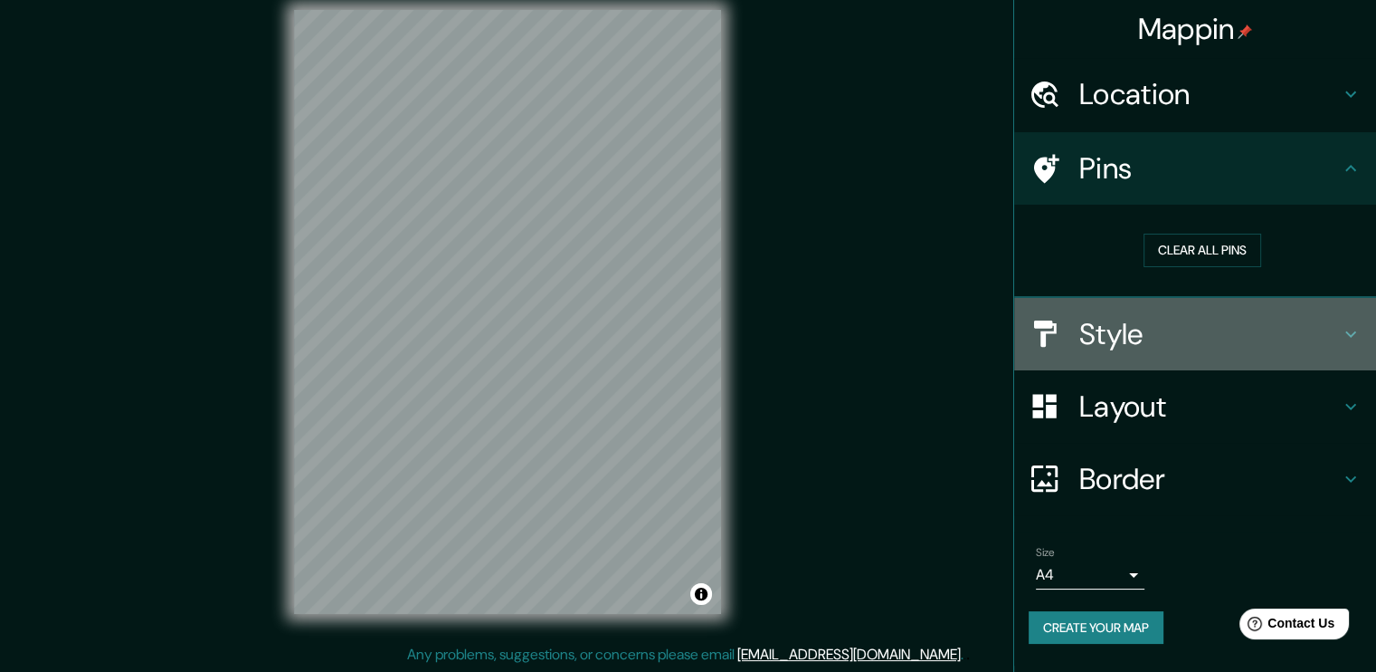
click at [1163, 334] on h4 "Style" at bounding box center [1210, 334] width 261 height 36
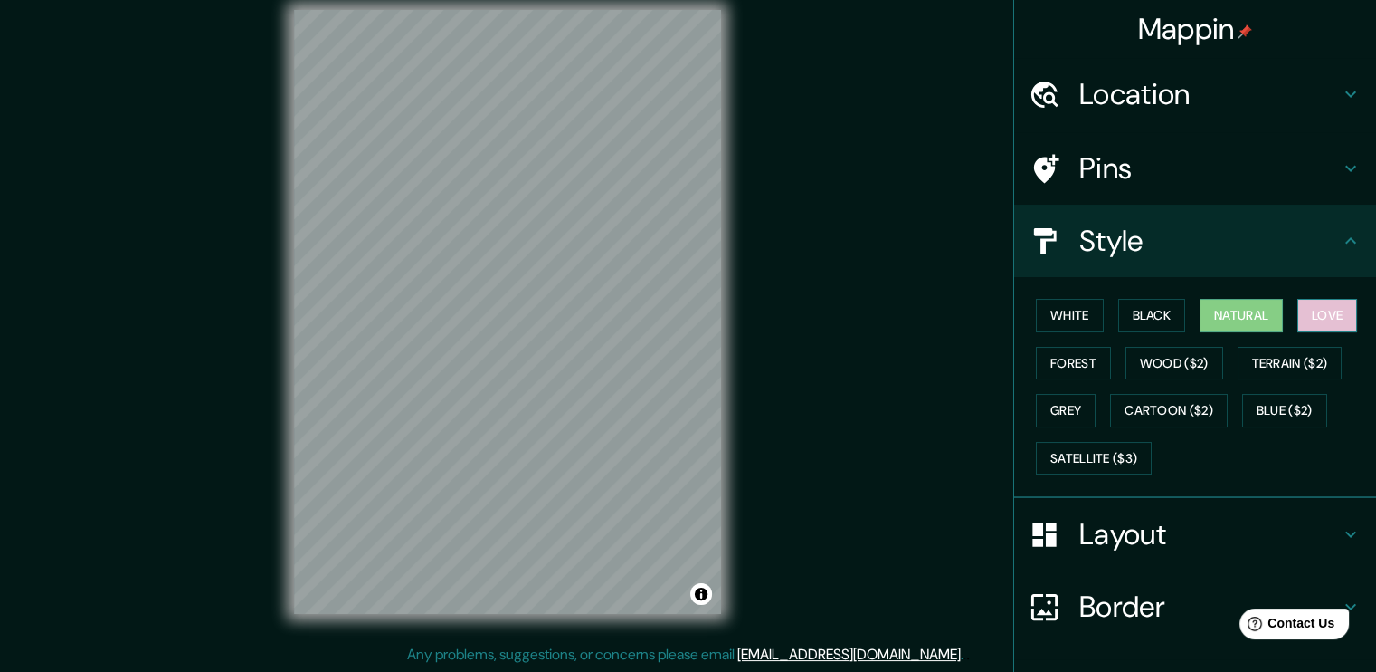
click at [1339, 312] on button "Love" at bounding box center [1328, 315] width 60 height 33
click at [1089, 360] on button "Forest" at bounding box center [1073, 363] width 75 height 33
click at [1214, 305] on button "Natural" at bounding box center [1241, 315] width 83 height 33
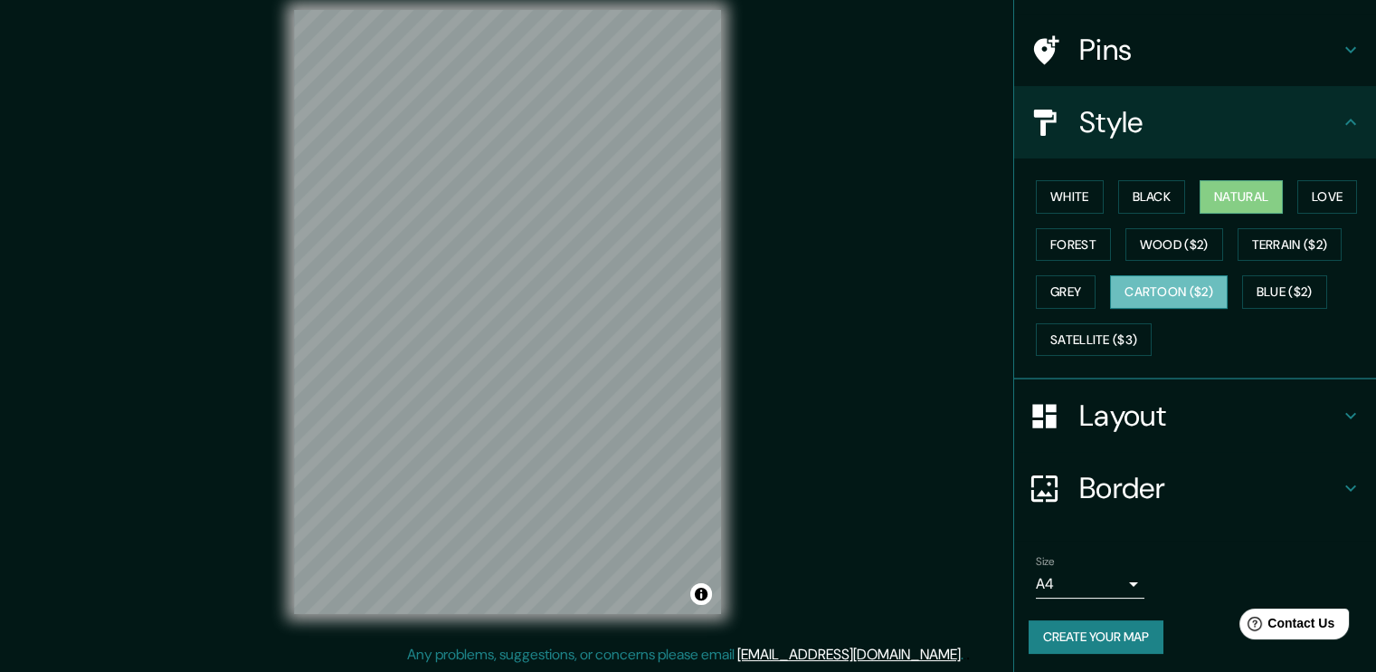
scroll to position [119, 0]
click at [1155, 399] on h4 "Layout" at bounding box center [1210, 414] width 261 height 36
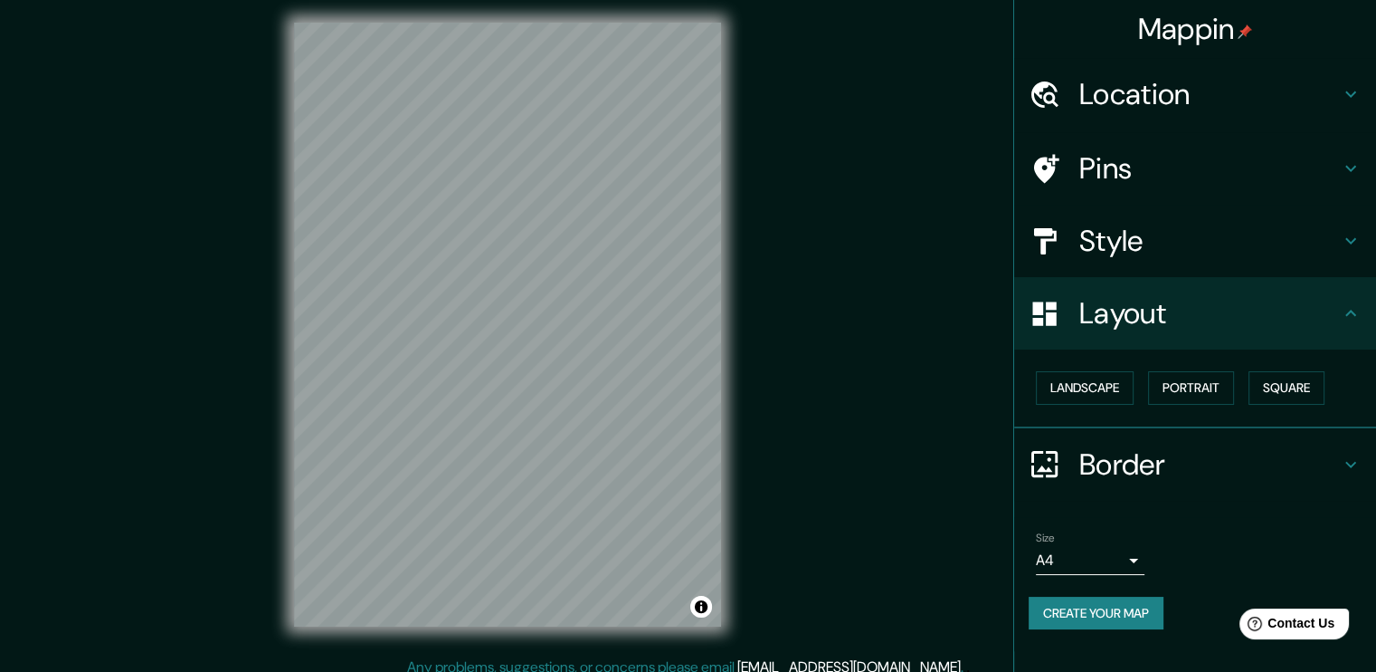
scroll to position [10, 0]
